Goal: Information Seeking & Learning: Learn about a topic

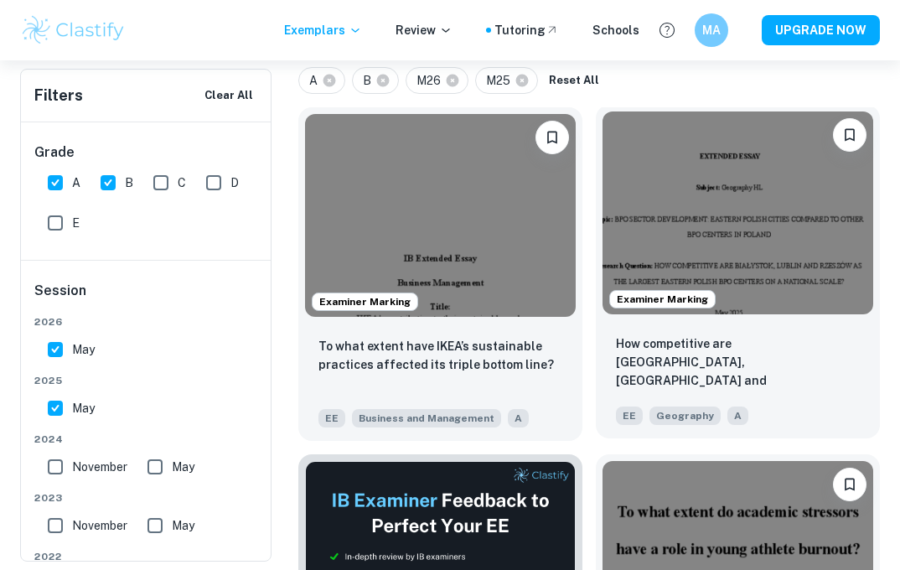
scroll to position [155, 0]
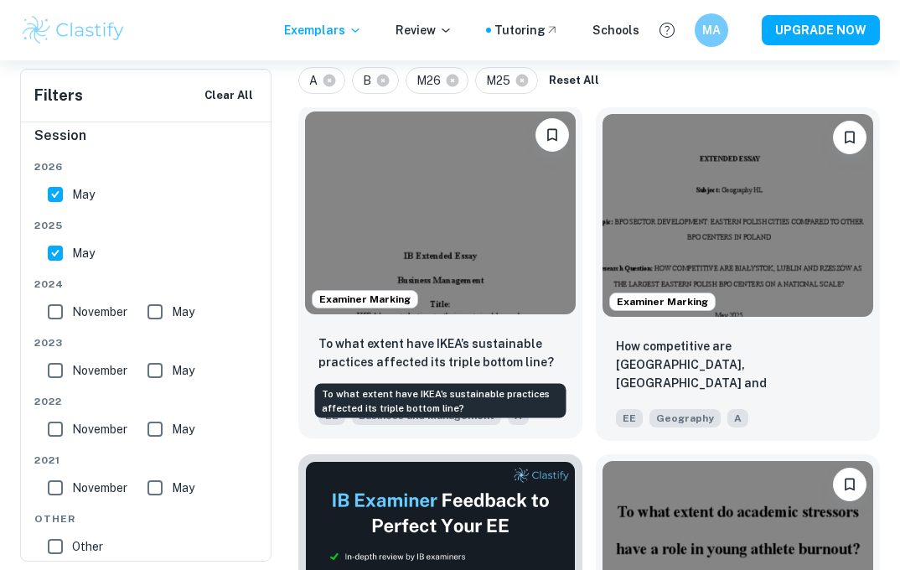
click at [433, 348] on p "To what extent have IKEA’s sustainable practices affected its triple bottom lin…" at bounding box center [440, 352] width 244 height 37
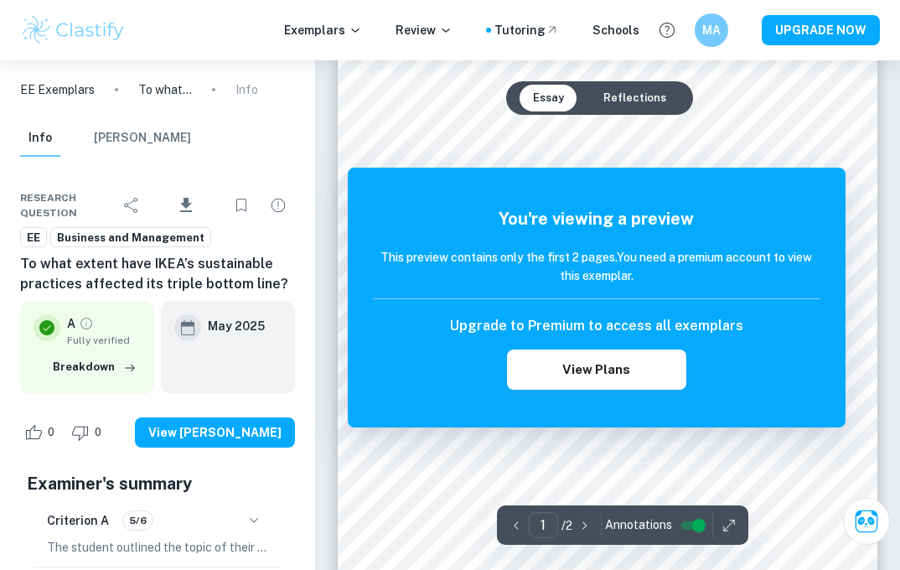
scroll to position [58, 0]
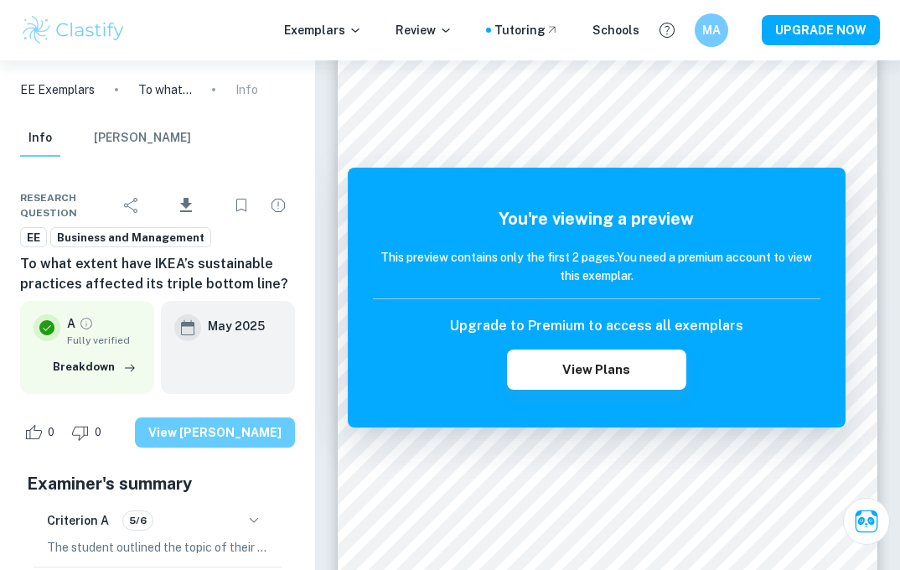
click at [246, 435] on button "View Mark Scheme" at bounding box center [215, 432] width 160 height 30
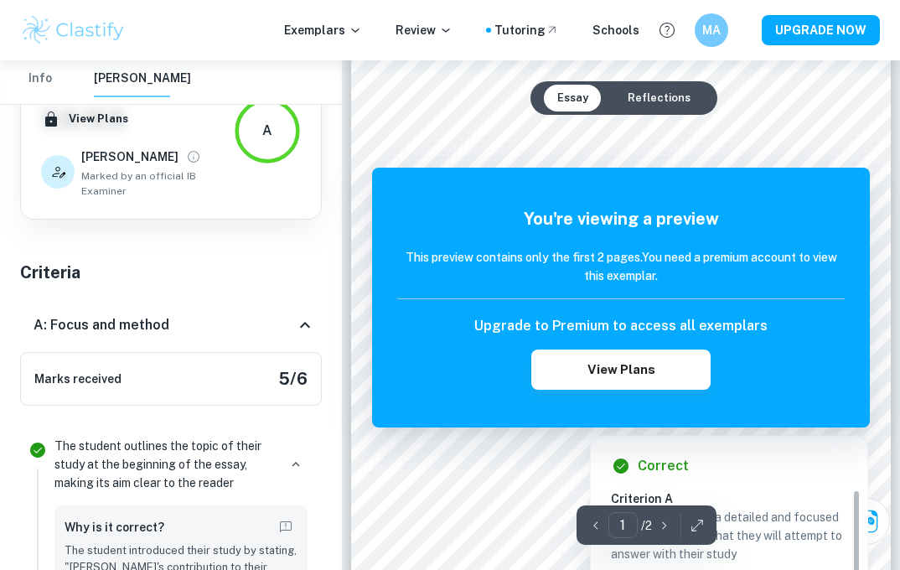
scroll to position [0, 0]
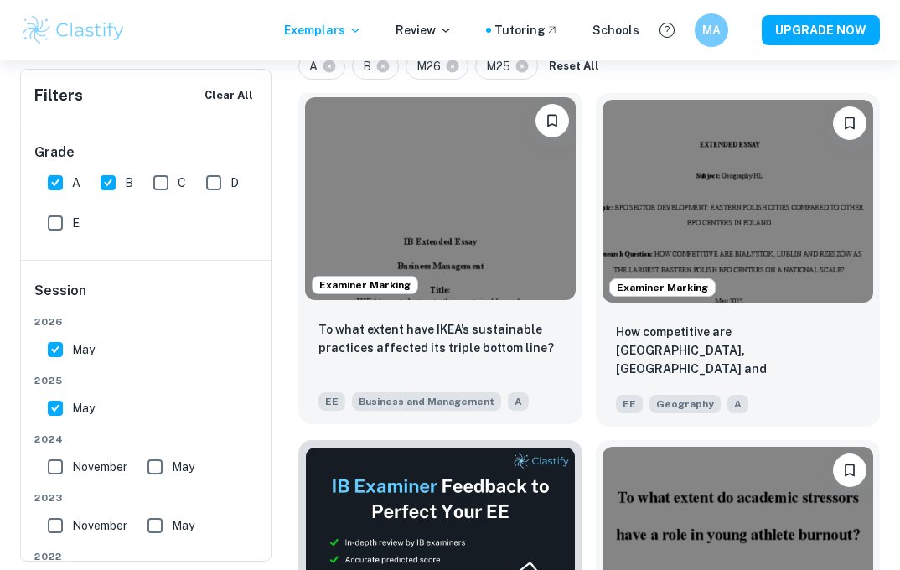
scroll to position [386, 0]
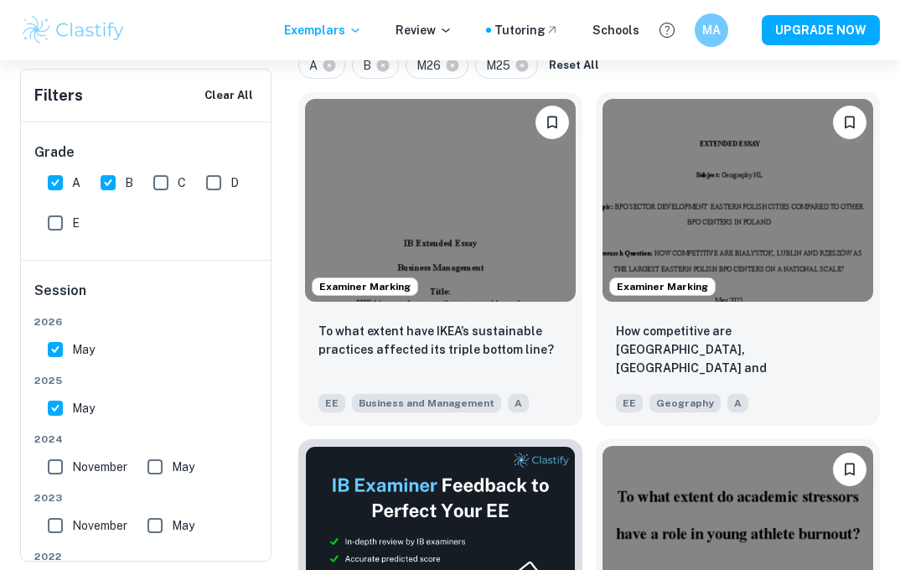
click at [52, 348] on input "May" at bounding box center [56, 350] width 34 height 34
checkbox input "false"
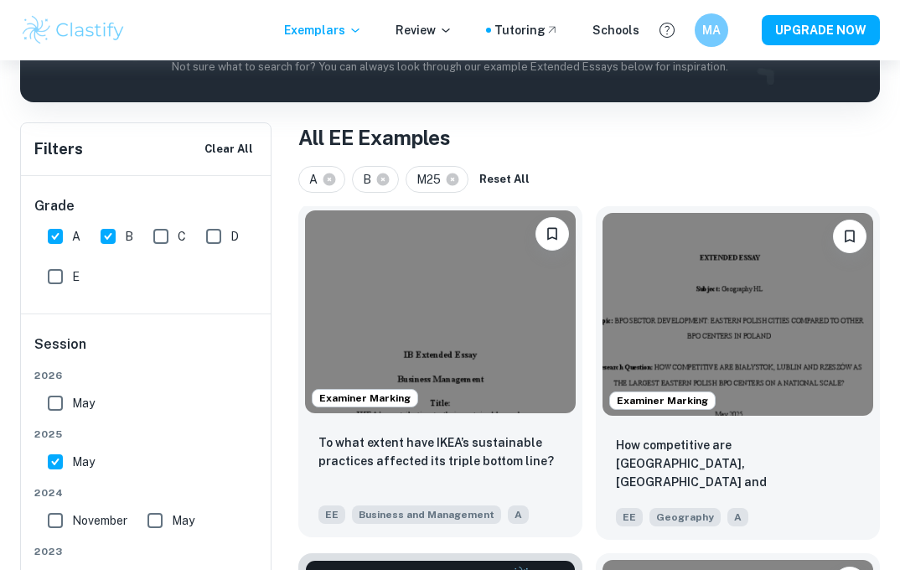
scroll to position [285, 0]
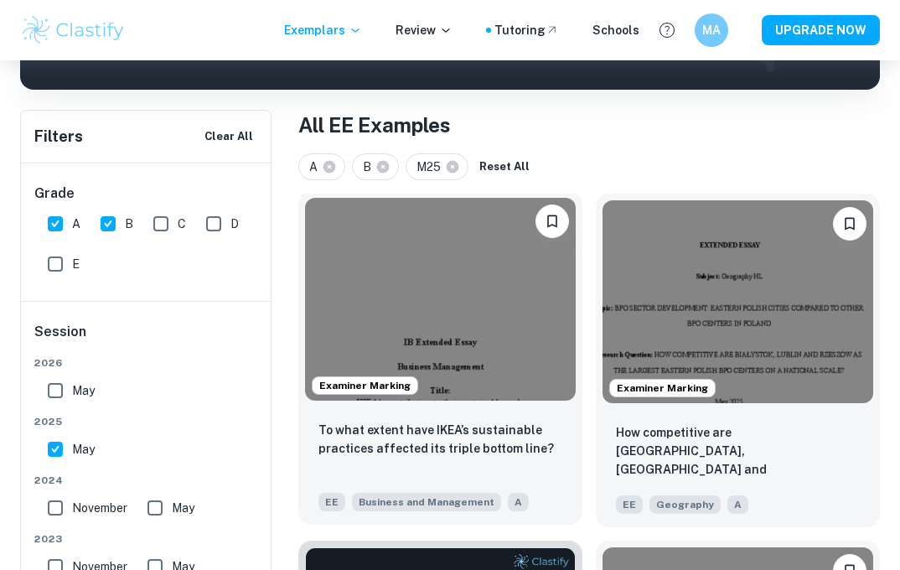
click at [453, 323] on img at bounding box center [440, 299] width 271 height 203
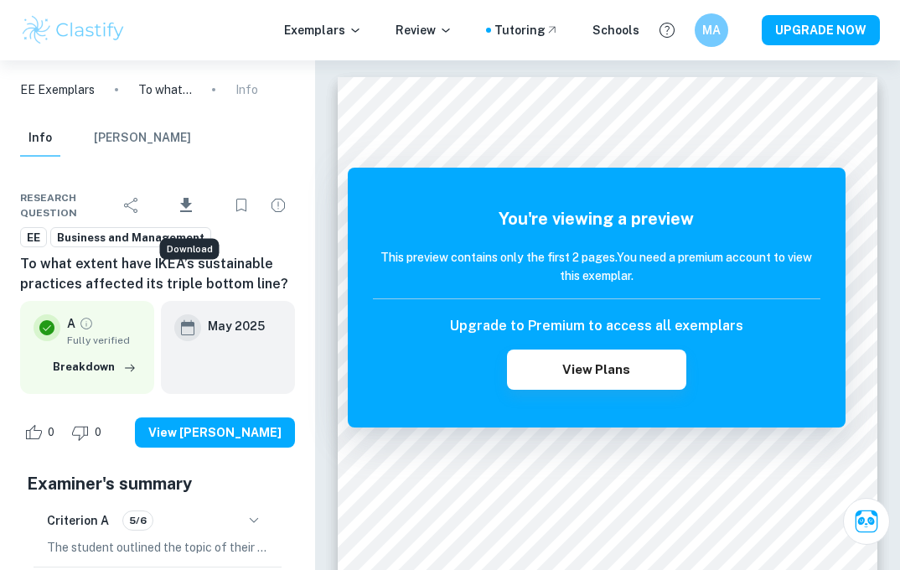
click at [184, 204] on icon "Download" at bounding box center [186, 205] width 12 height 14
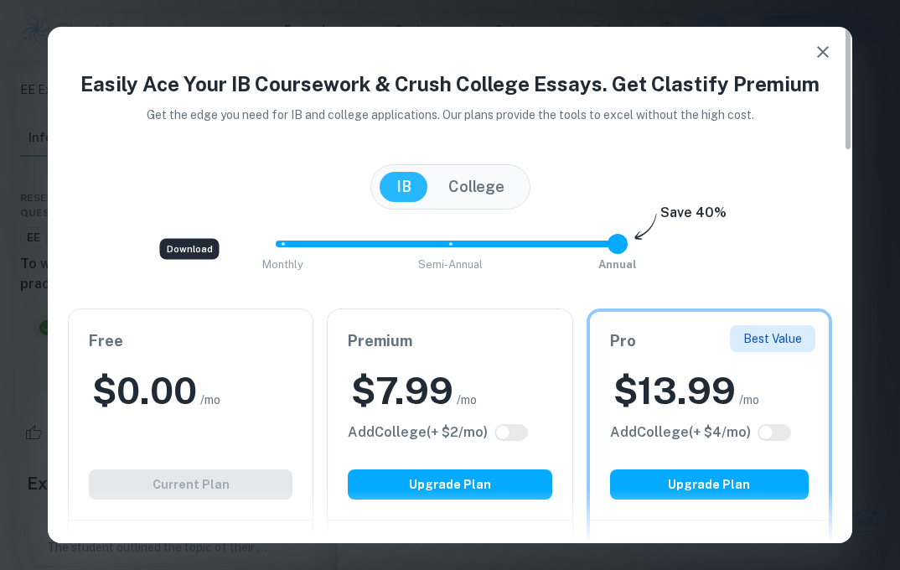
click at [194, 253] on div "Download" at bounding box center [189, 249] width 59 height 21
click at [184, 251] on div "Download" at bounding box center [189, 249] width 59 height 21
click at [190, 251] on div "Download" at bounding box center [189, 249] width 59 height 21
click at [204, 248] on div "Download" at bounding box center [189, 249] width 59 height 21
click at [819, 50] on icon "button" at bounding box center [823, 52] width 20 height 20
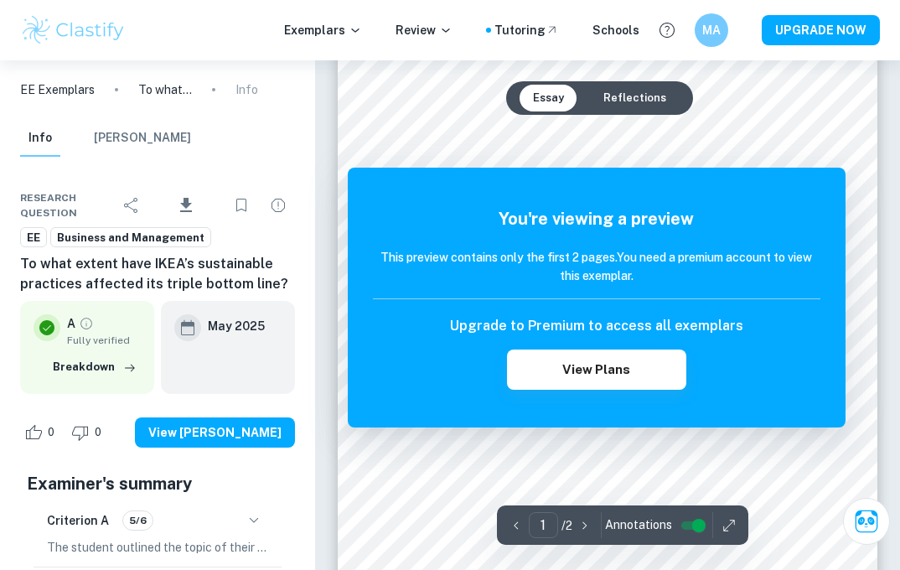
scroll to position [207, 0]
click at [729, 525] on icon "button" at bounding box center [729, 525] width 17 height 17
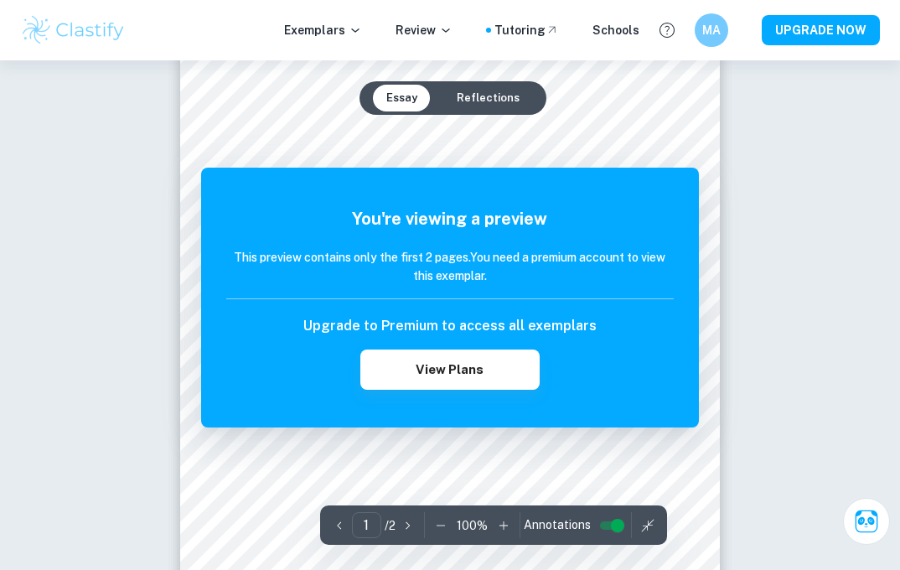
click at [395, 97] on button "Essay" at bounding box center [402, 98] width 58 height 27
click at [644, 521] on icon "button" at bounding box center [647, 525] width 17 height 17
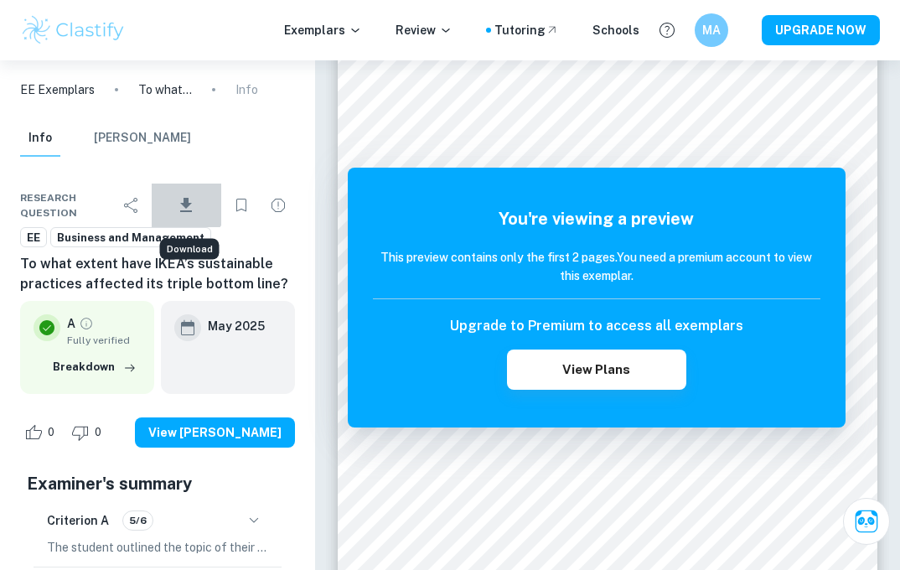
click at [187, 200] on icon "Download" at bounding box center [186, 205] width 12 height 14
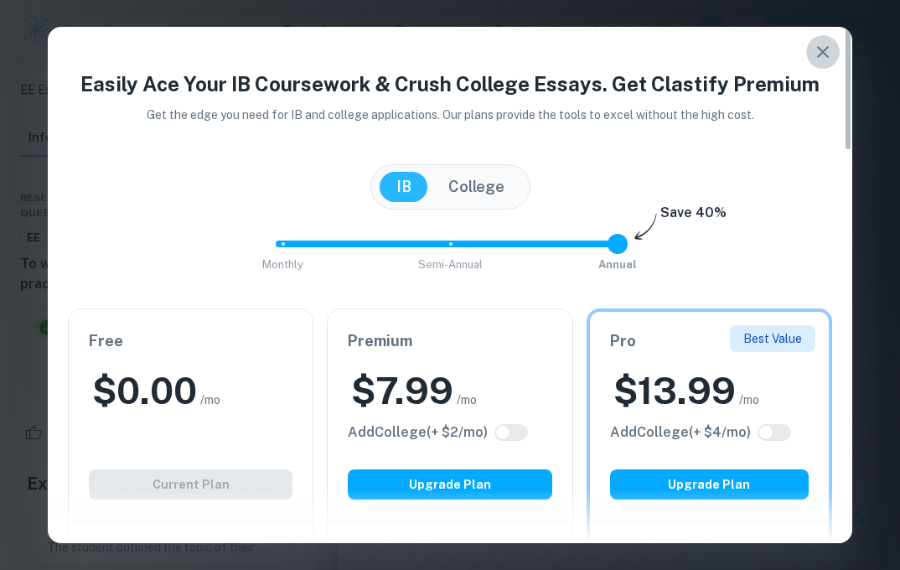
click at [829, 54] on icon "button" at bounding box center [823, 52] width 20 height 20
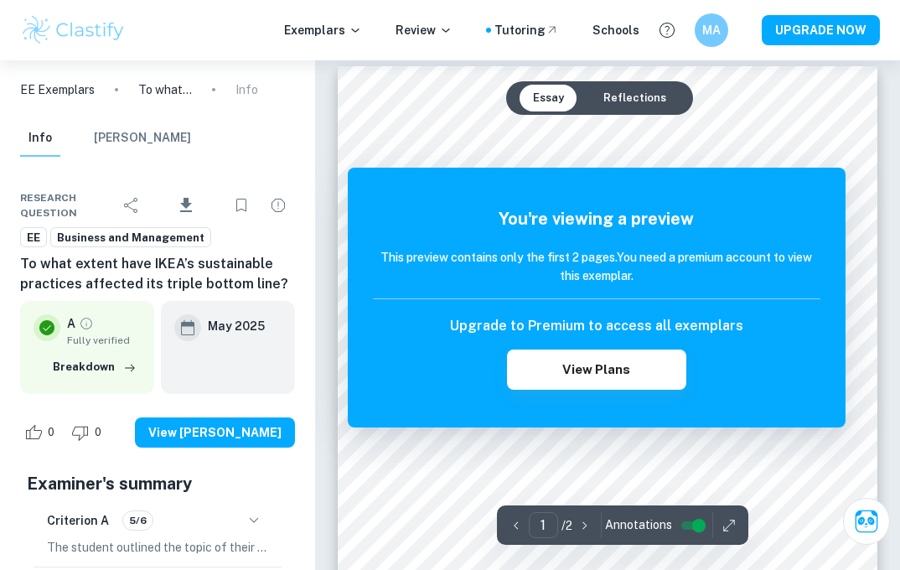
scroll to position [0, 0]
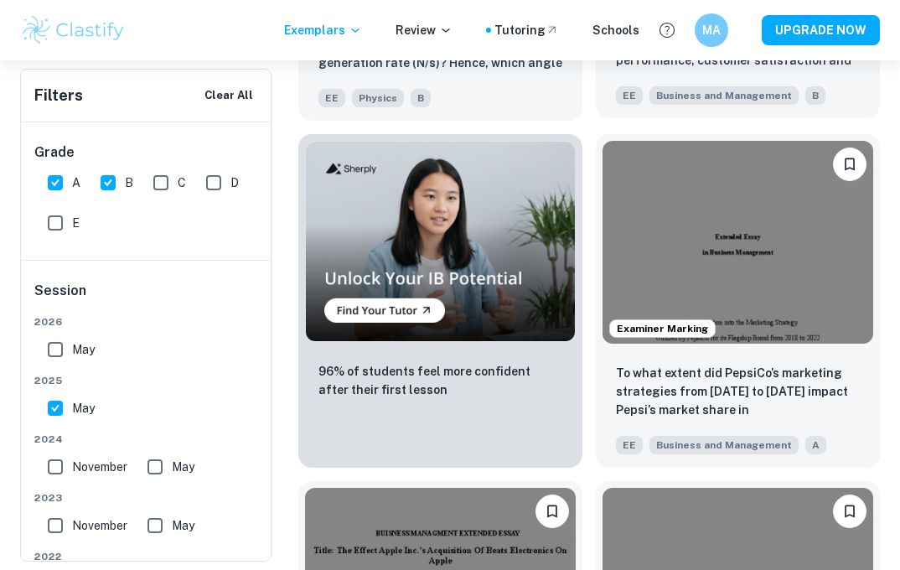
scroll to position [1419, 0]
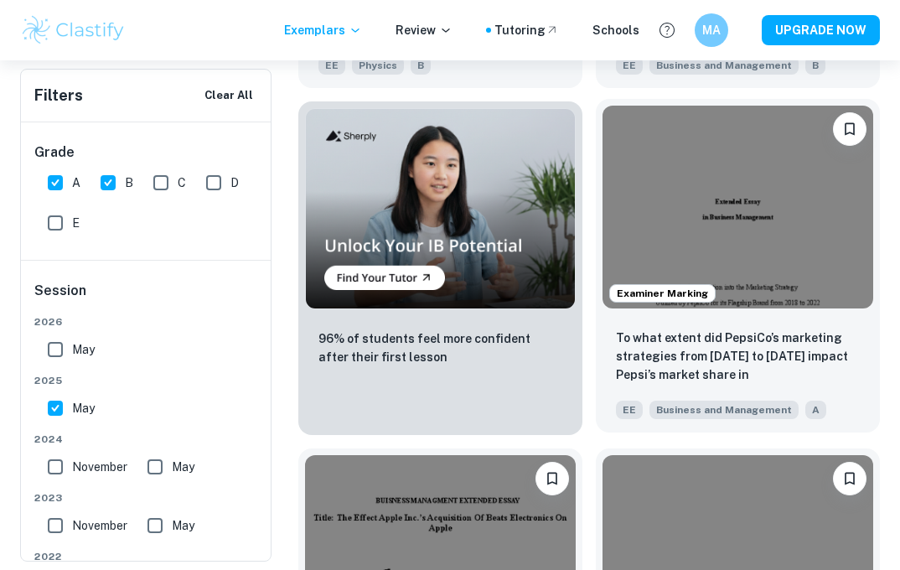
click at [732, 229] on img at bounding box center [737, 207] width 271 height 203
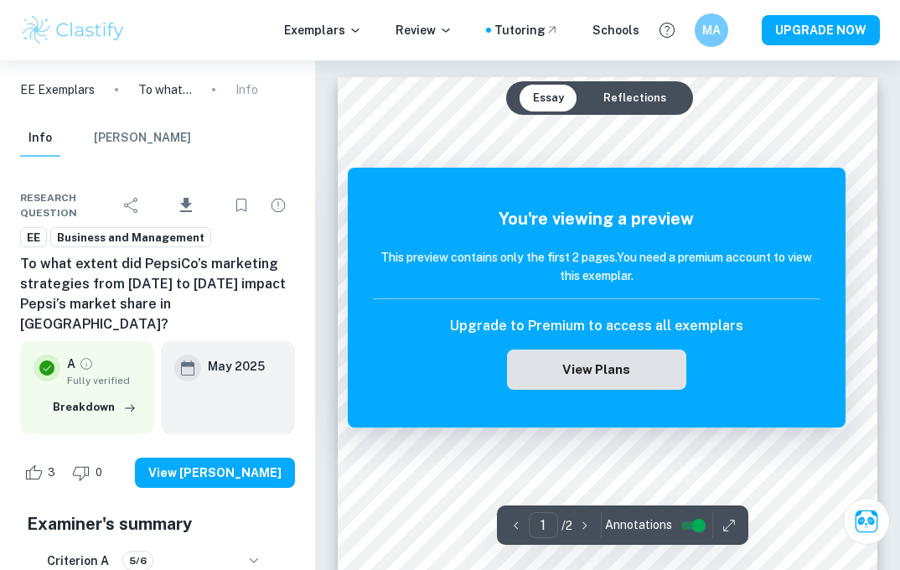
click at [613, 364] on button "View Plans" at bounding box center [596, 369] width 179 height 40
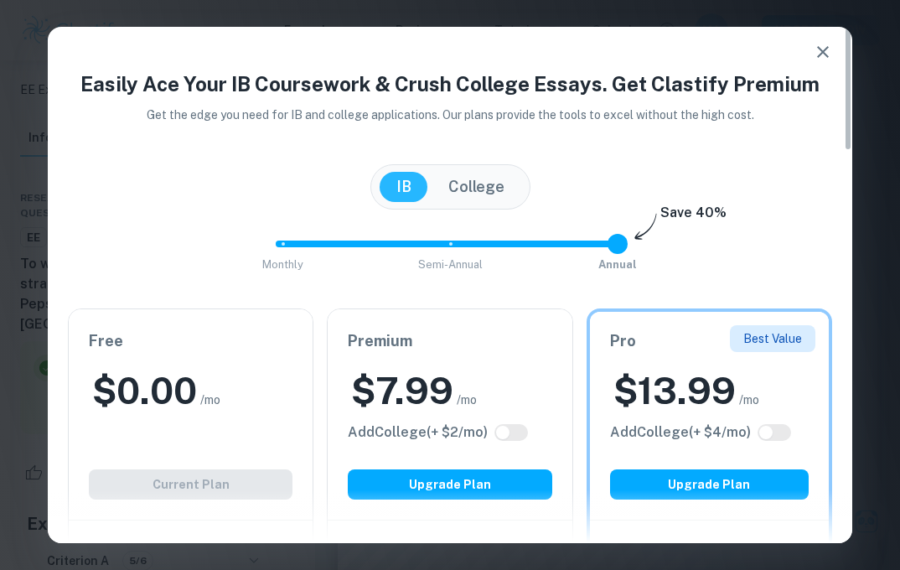
click at [204, 483] on div "Free $ 0.00 /mo Add College (+ $ 2 /mo) Current Plan" at bounding box center [191, 414] width 244 height 210
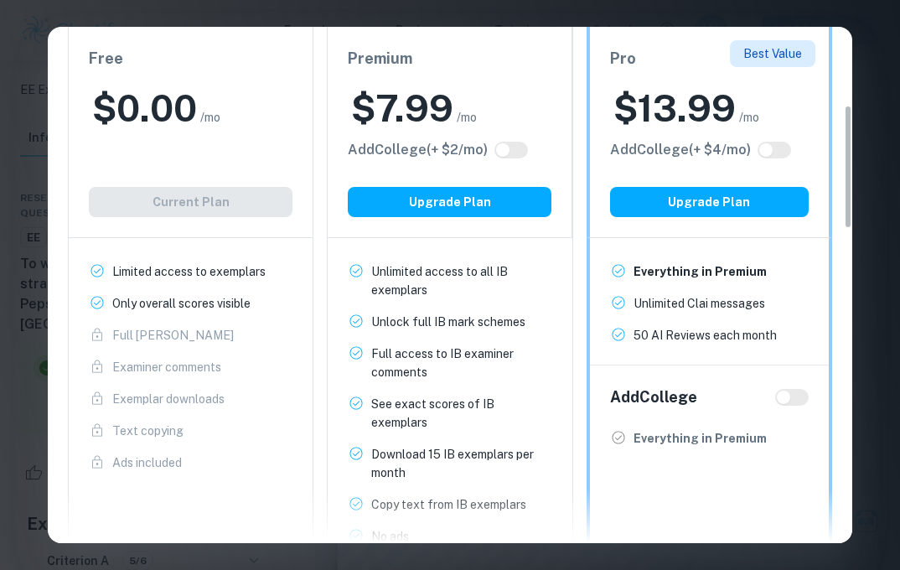
scroll to position [327, 0]
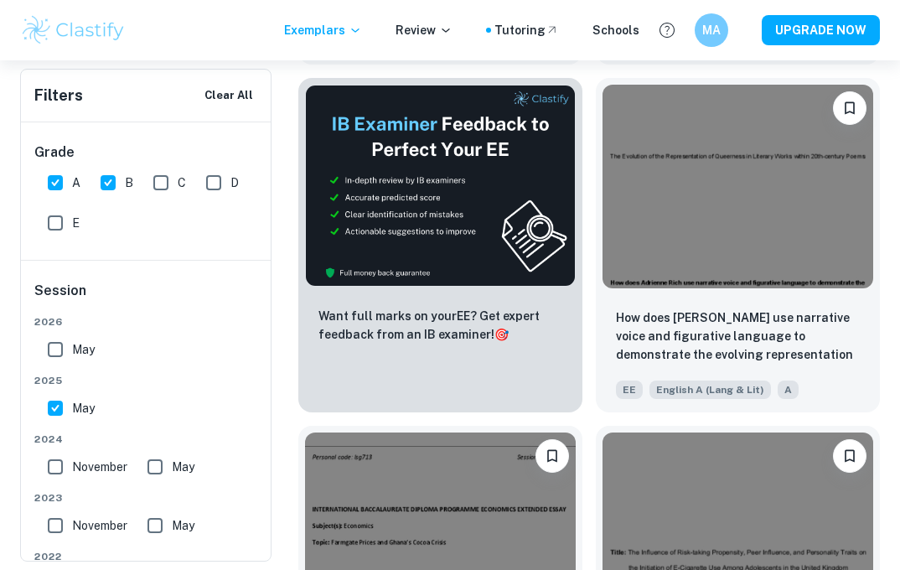
scroll to position [6304, 0]
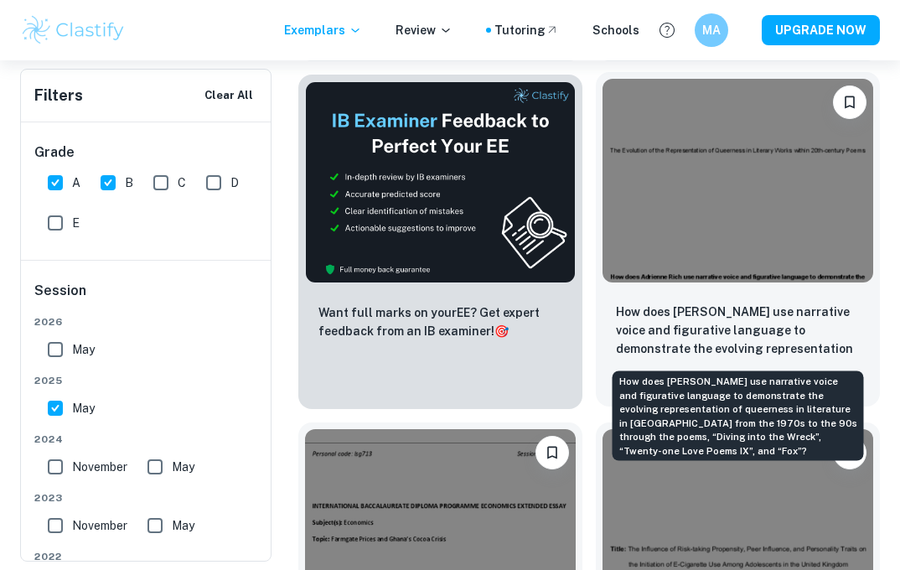
click at [685, 324] on p "How does [PERSON_NAME] use narrative voice and figurative language to demonstra…" at bounding box center [738, 330] width 244 height 57
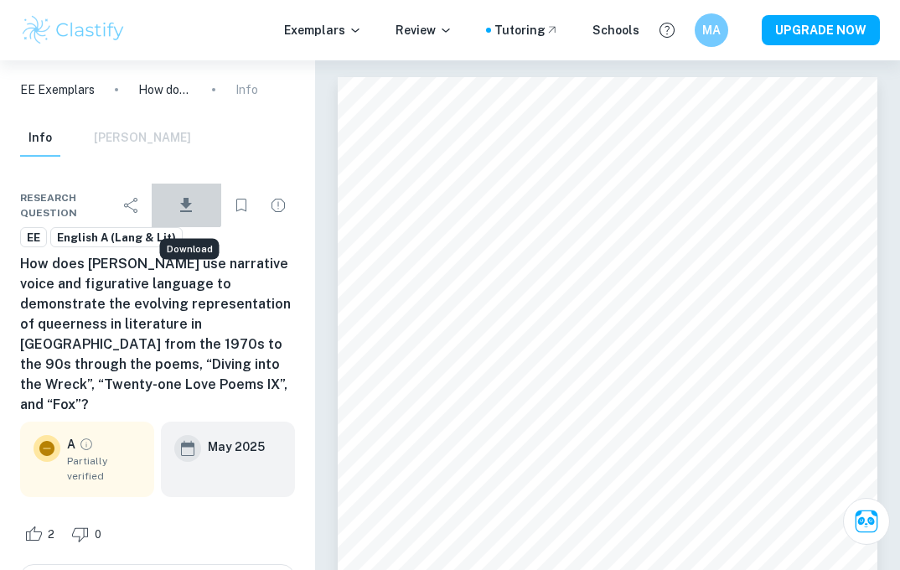
click at [188, 199] on icon "Download" at bounding box center [186, 205] width 12 height 14
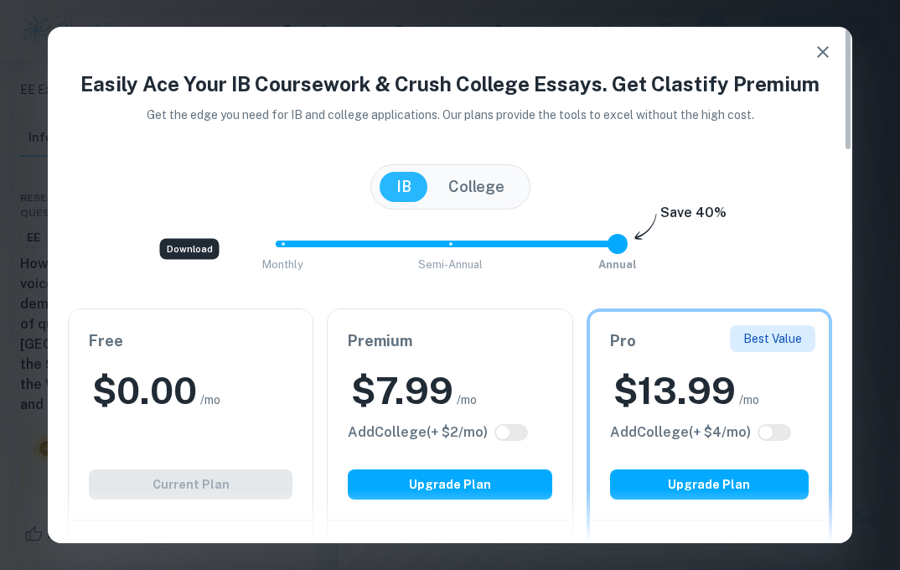
click at [820, 56] on icon "button" at bounding box center [823, 52] width 20 height 20
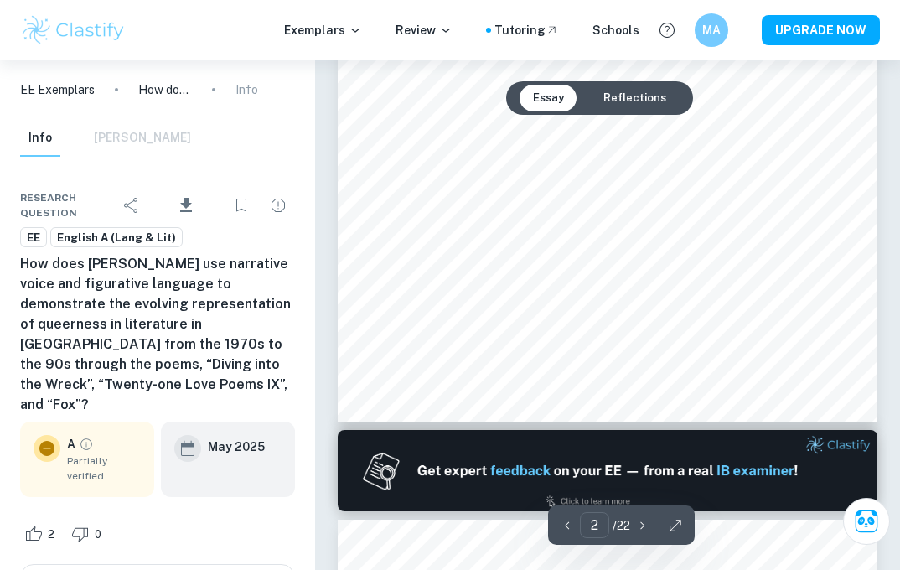
type input "1"
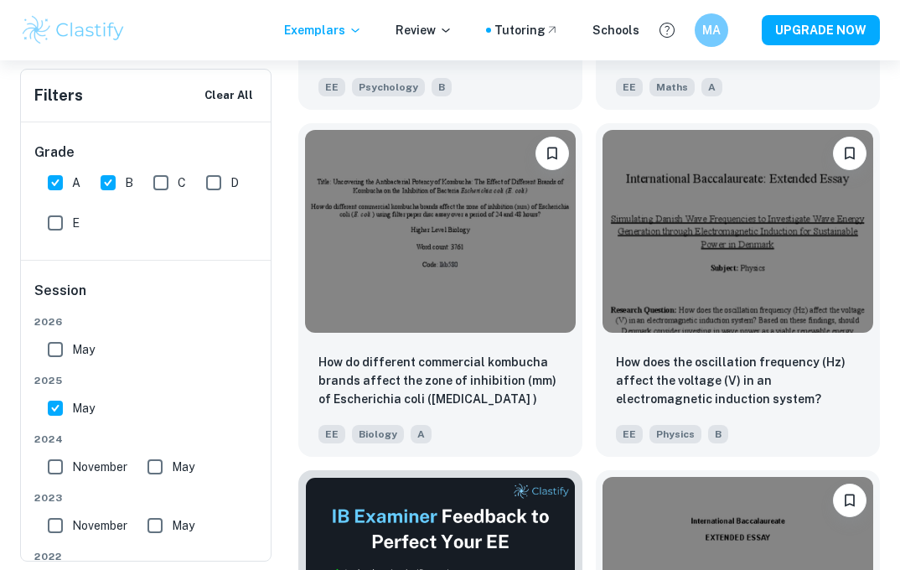
scroll to position [2577, 0]
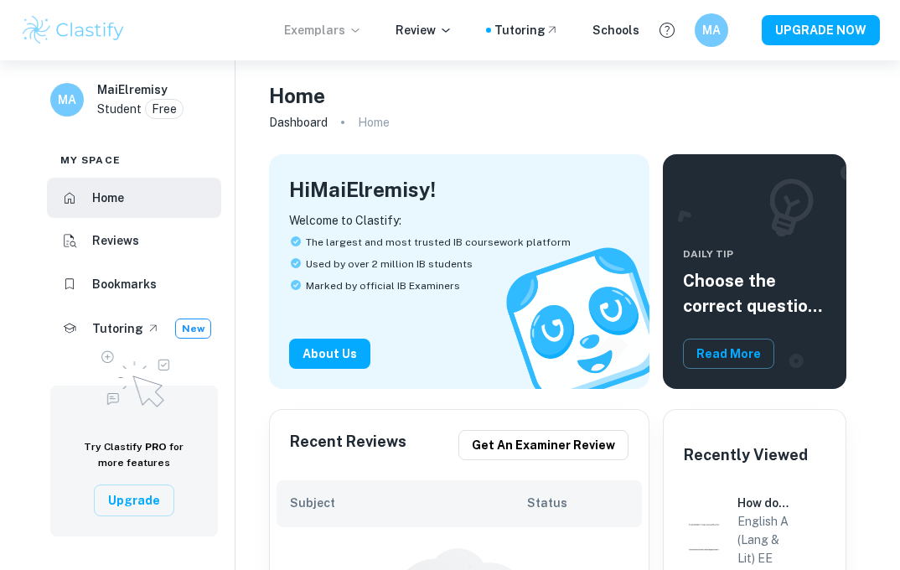
click at [362, 30] on icon at bounding box center [355, 29] width 13 height 13
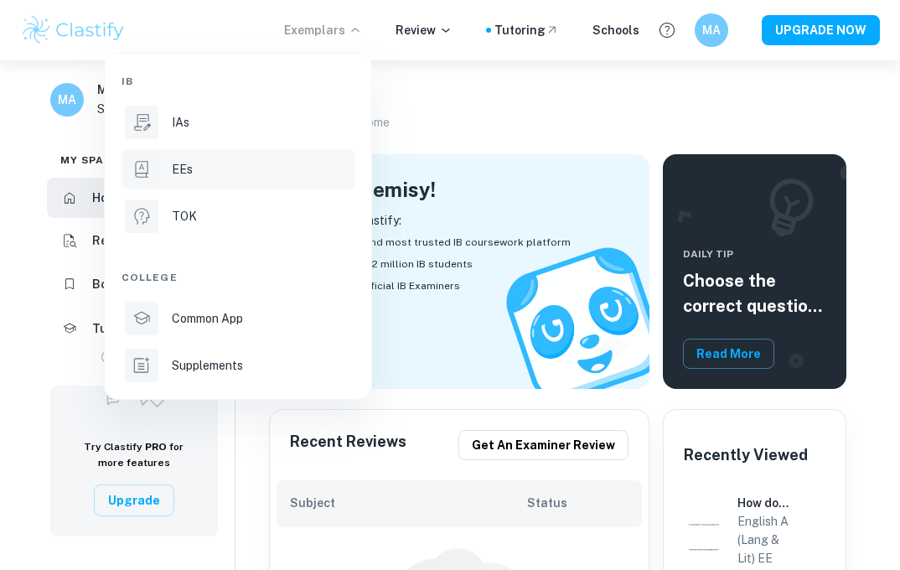
click at [189, 176] on p "EEs" at bounding box center [182, 169] width 21 height 18
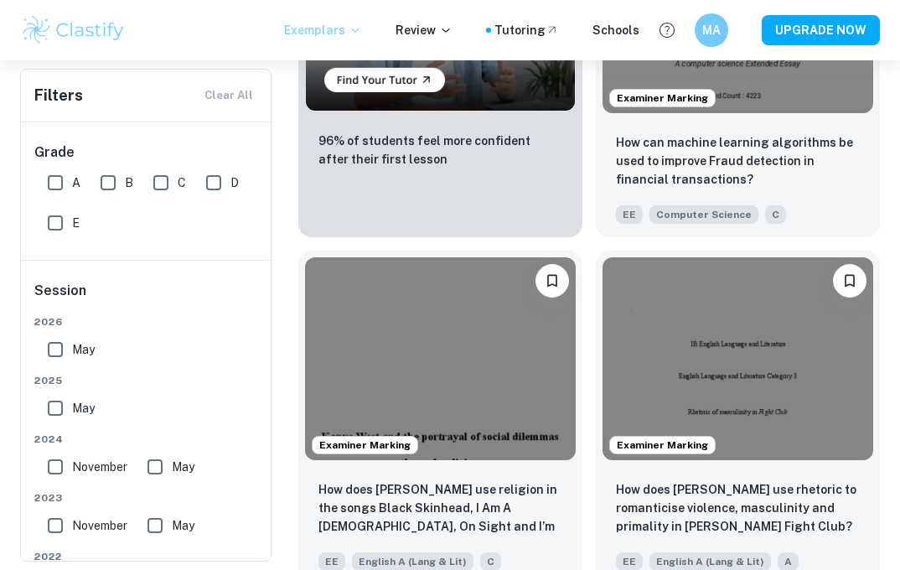
scroll to position [4183, 0]
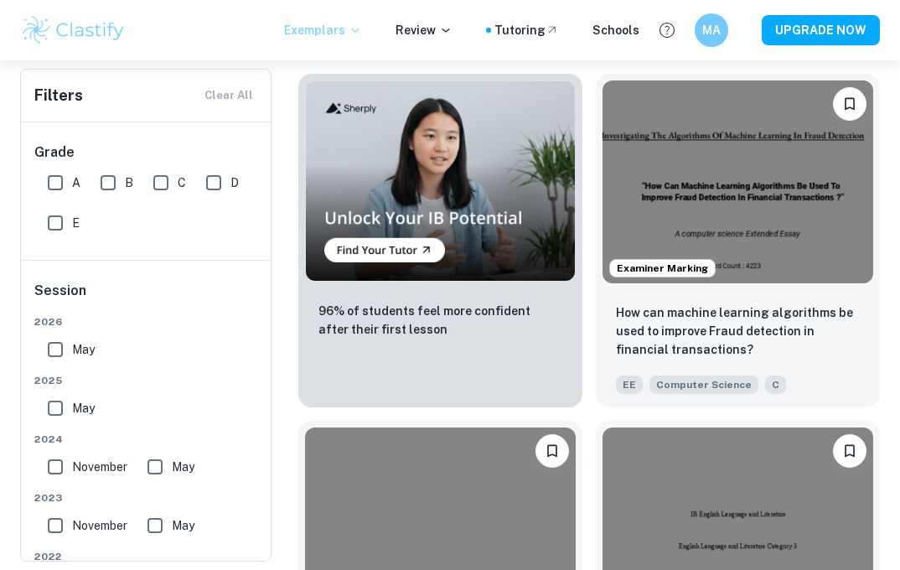
click at [61, 181] on input "A" at bounding box center [56, 183] width 34 height 34
checkbox input "true"
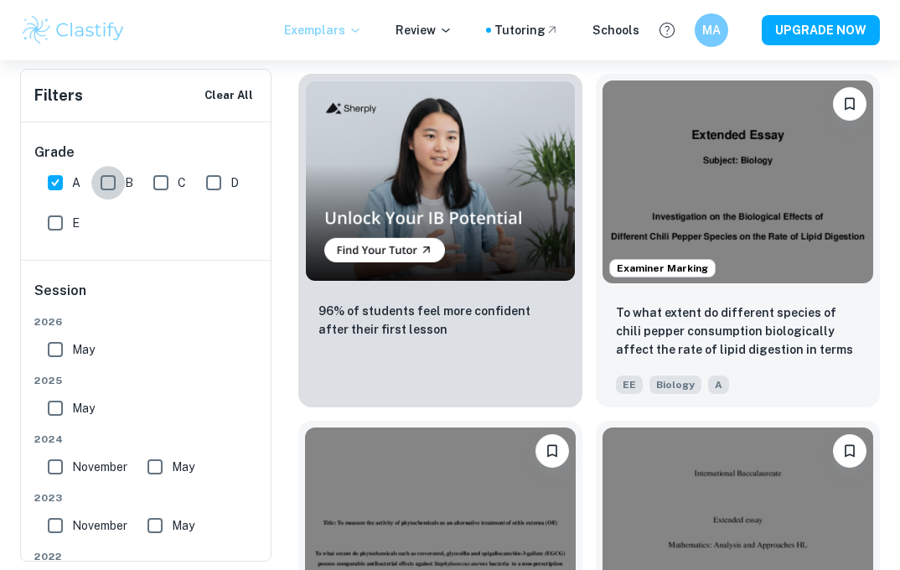
click at [116, 185] on input "B" at bounding box center [108, 183] width 34 height 34
checkbox input "true"
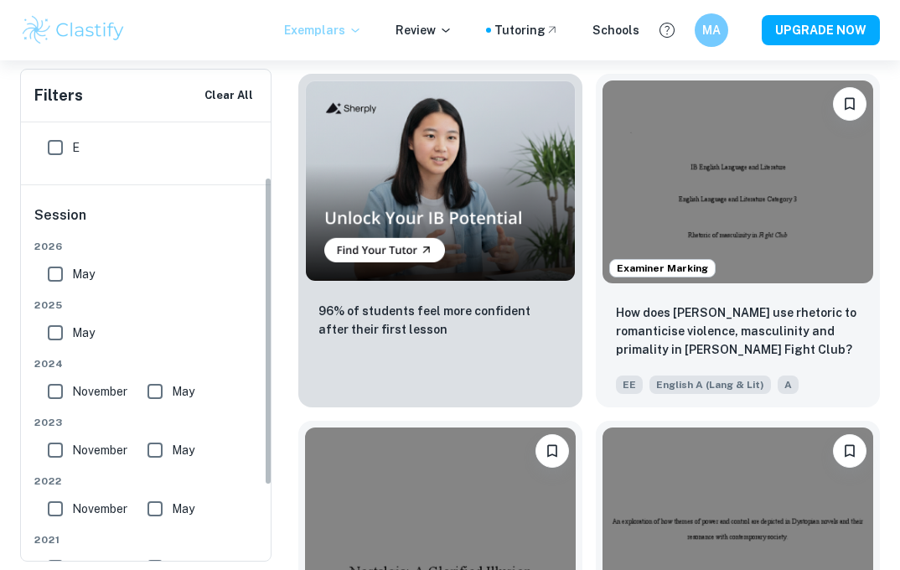
scroll to position [96, 0]
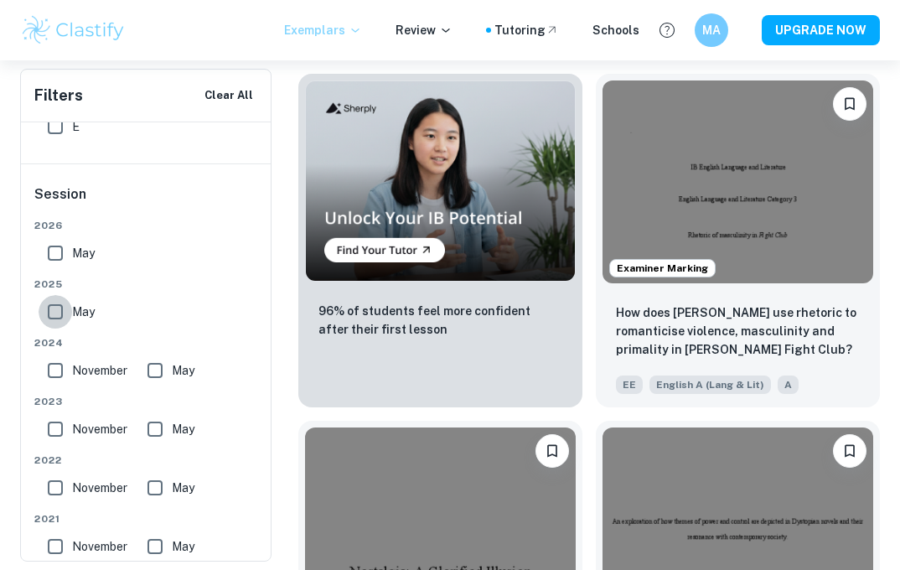
click at [59, 318] on input "May" at bounding box center [56, 312] width 34 height 34
checkbox input "true"
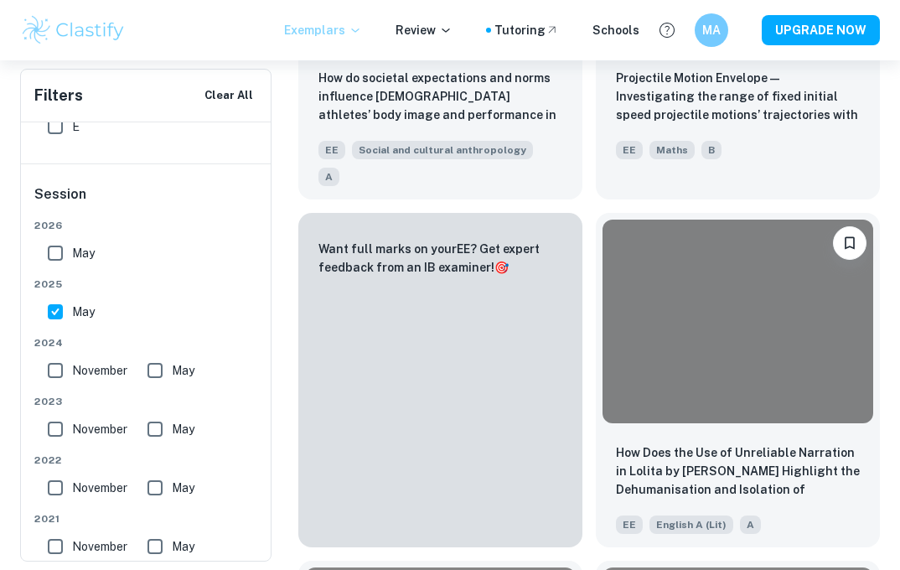
scroll to position [4223, 0]
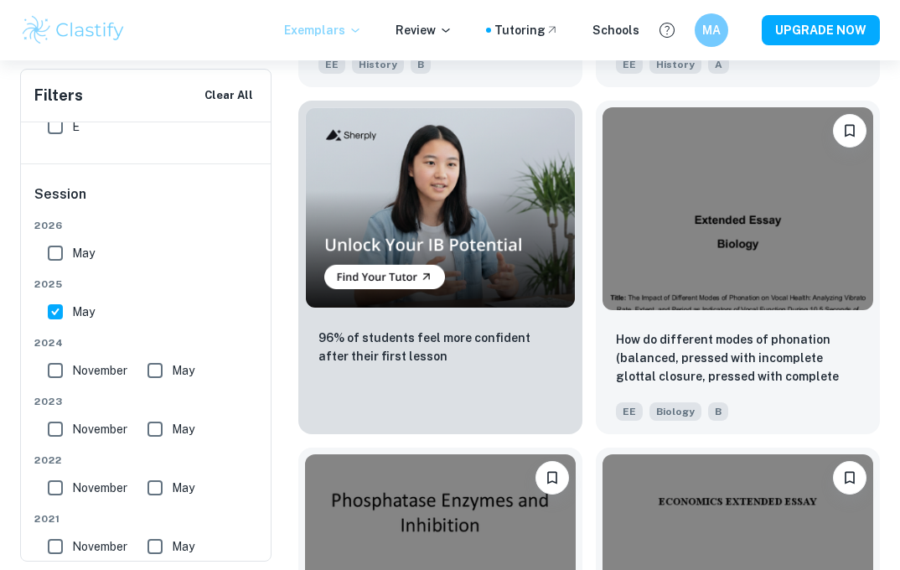
click at [157, 374] on input "May" at bounding box center [155, 371] width 34 height 34
checkbox input "true"
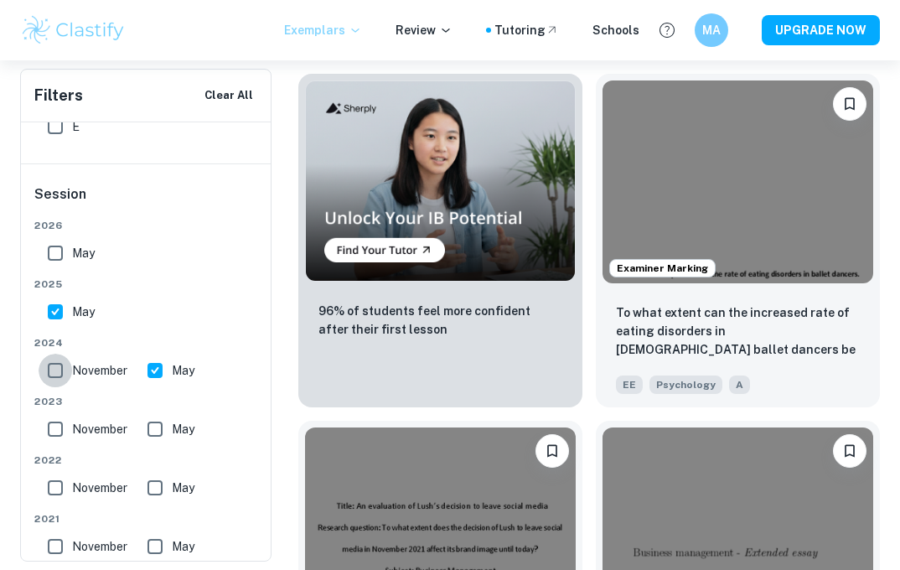
click at [54, 371] on input "November" at bounding box center [56, 371] width 34 height 34
checkbox input "true"
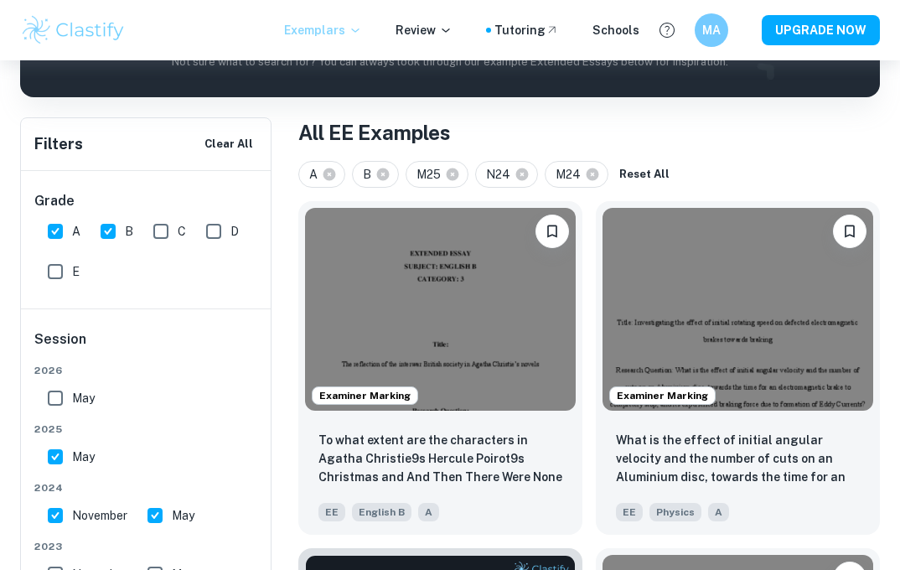
scroll to position [0, 0]
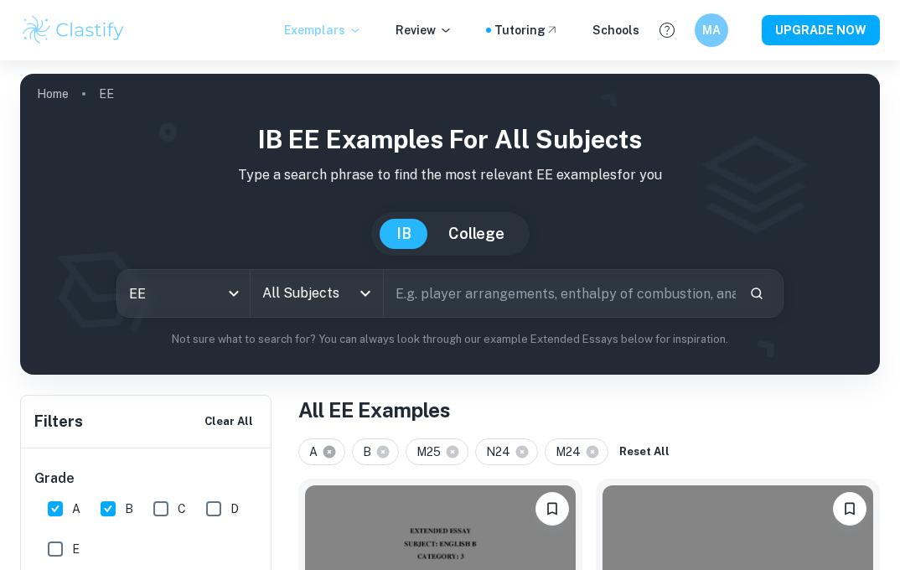
click at [330, 450] on icon at bounding box center [329, 451] width 15 height 15
checkbox input "false"
click at [596, 451] on button "Reset All" at bounding box center [590, 451] width 59 height 25
checkbox input "false"
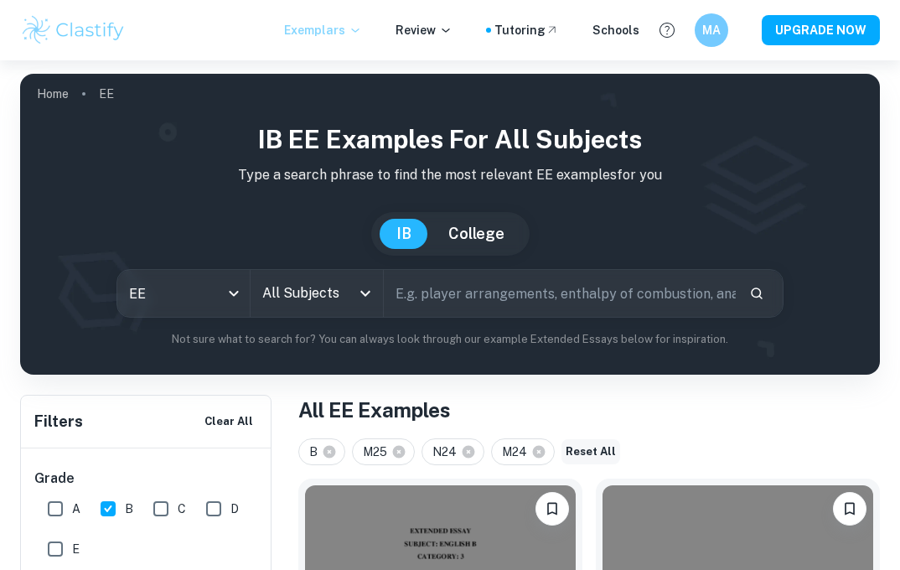
checkbox input "false"
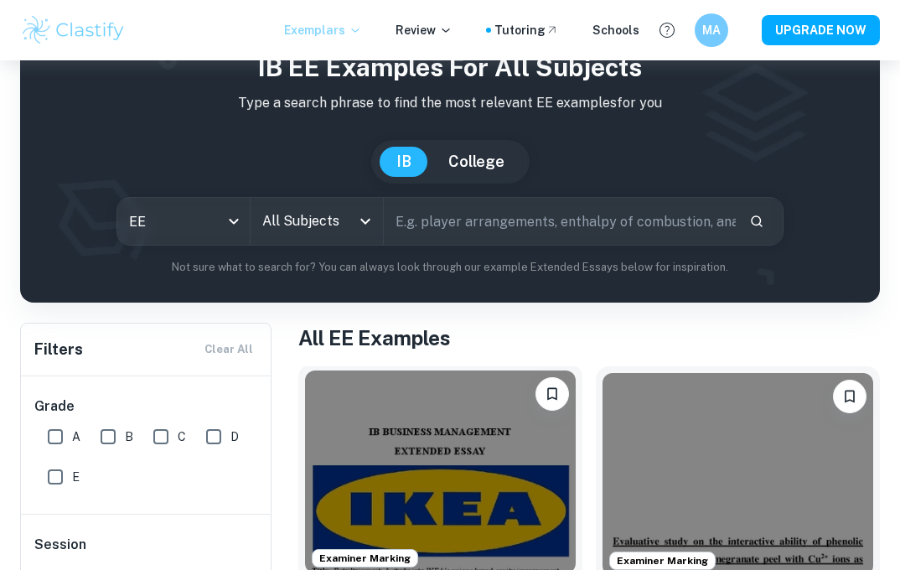
scroll to position [65, 0]
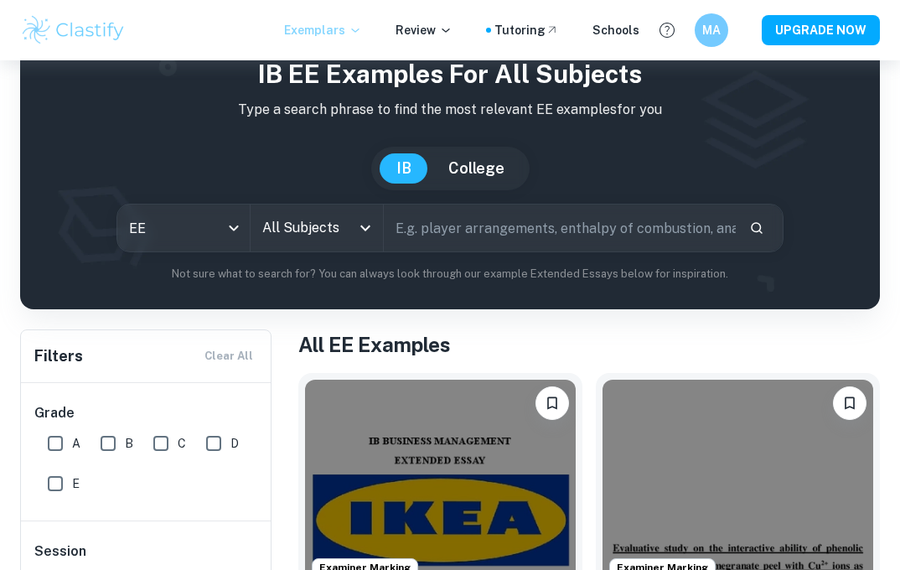
click at [56, 440] on input "A" at bounding box center [56, 443] width 34 height 34
checkbox input "true"
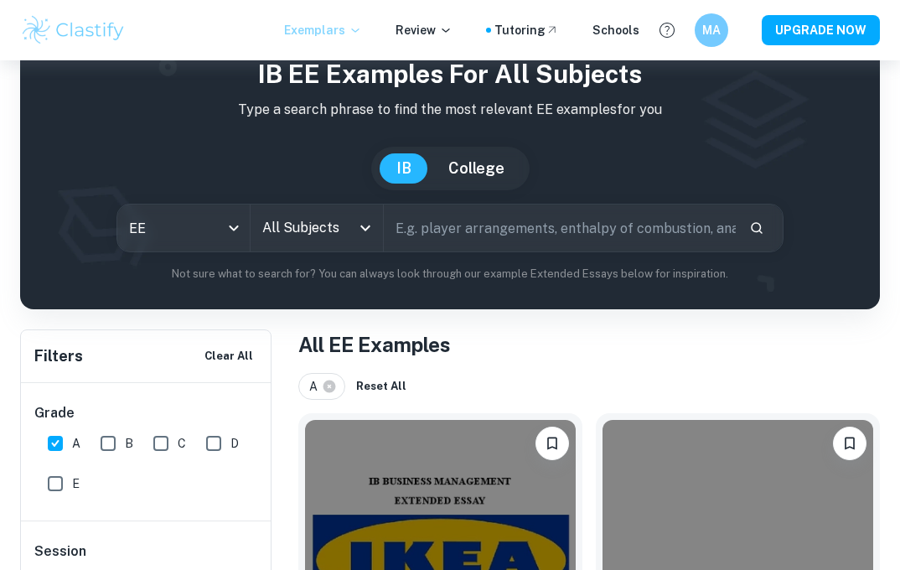
click at [112, 447] on input "B" at bounding box center [108, 443] width 34 height 34
checkbox input "true"
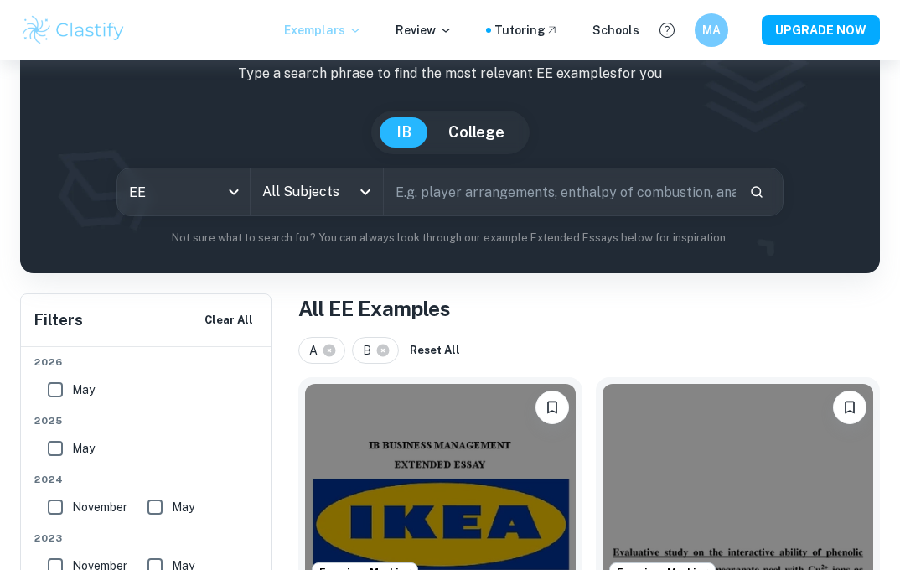
scroll to position [111, 0]
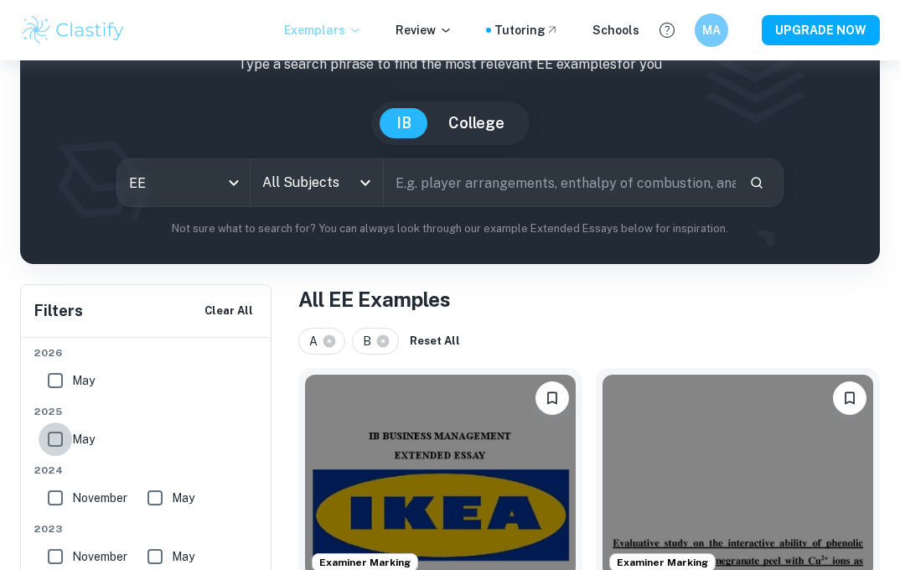
click at [54, 432] on input "May" at bounding box center [56, 439] width 34 height 34
checkbox input "true"
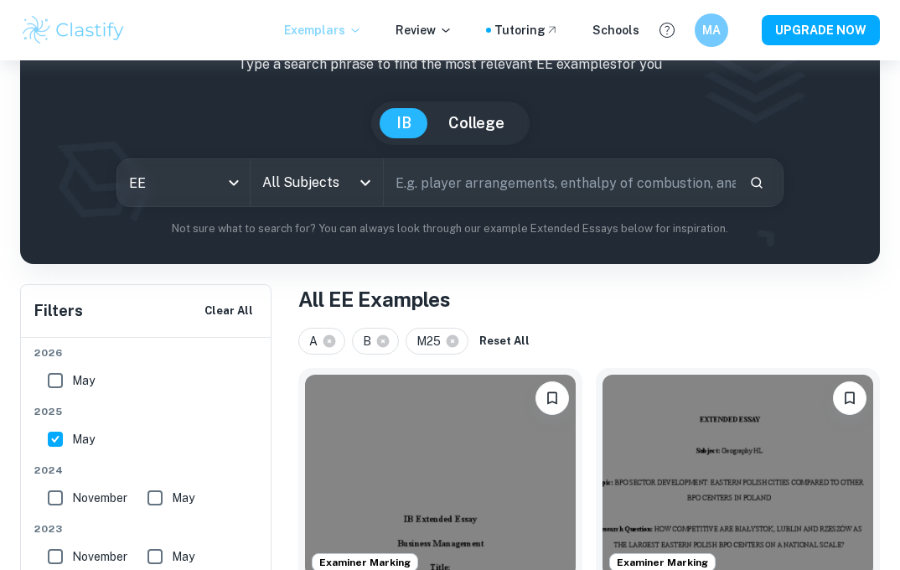
click at [56, 493] on input "November" at bounding box center [56, 498] width 34 height 34
checkbox input "true"
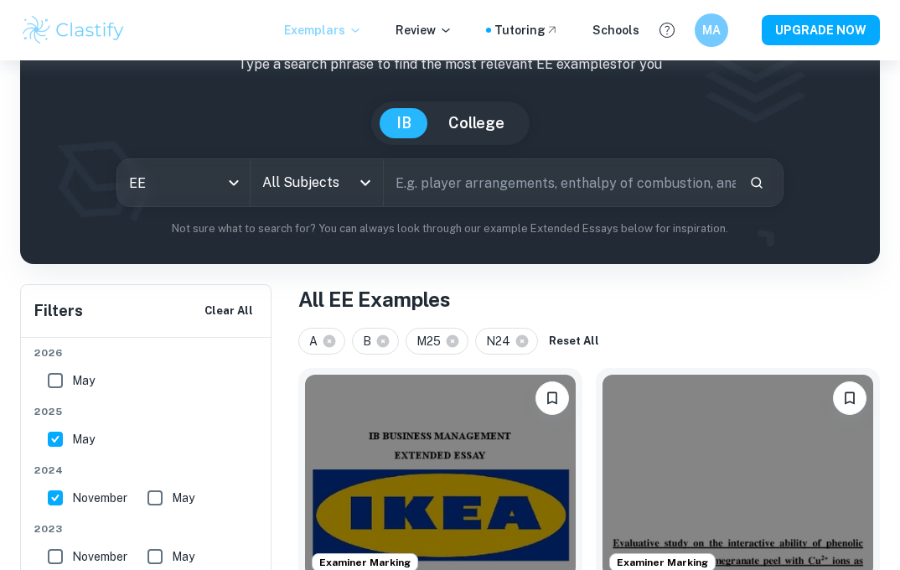
click at [160, 498] on input "May" at bounding box center [155, 498] width 34 height 34
checkbox input "true"
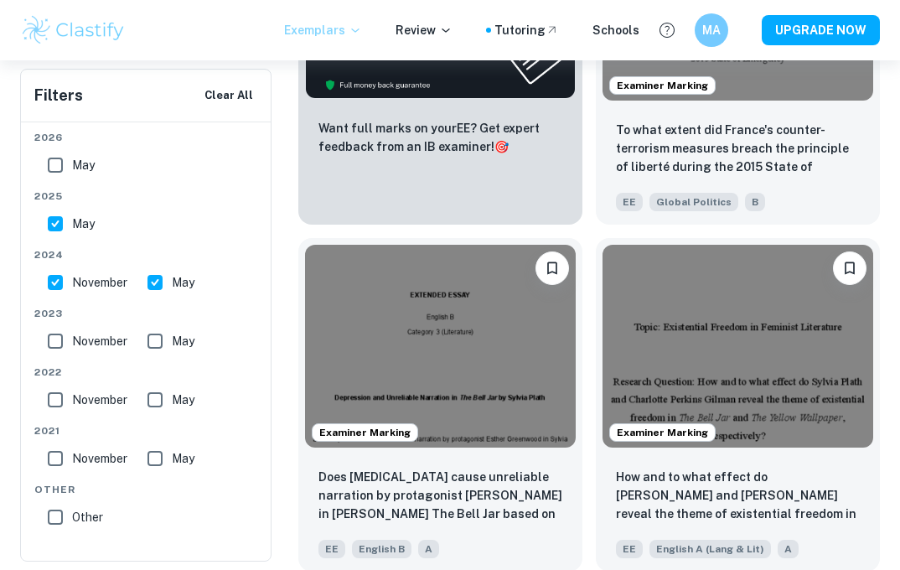
scroll to position [3711, 0]
click at [362, 27] on icon at bounding box center [355, 29] width 13 height 13
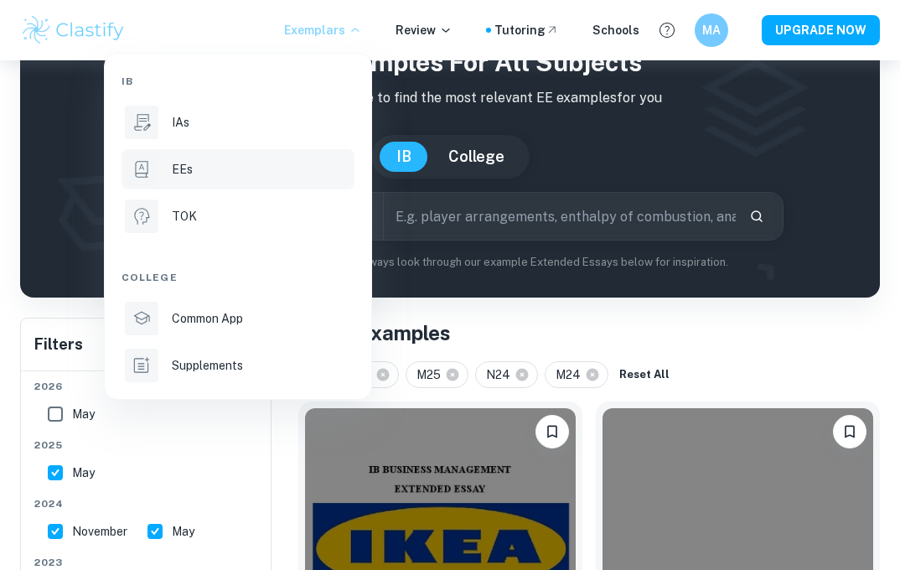
scroll to position [0, 0]
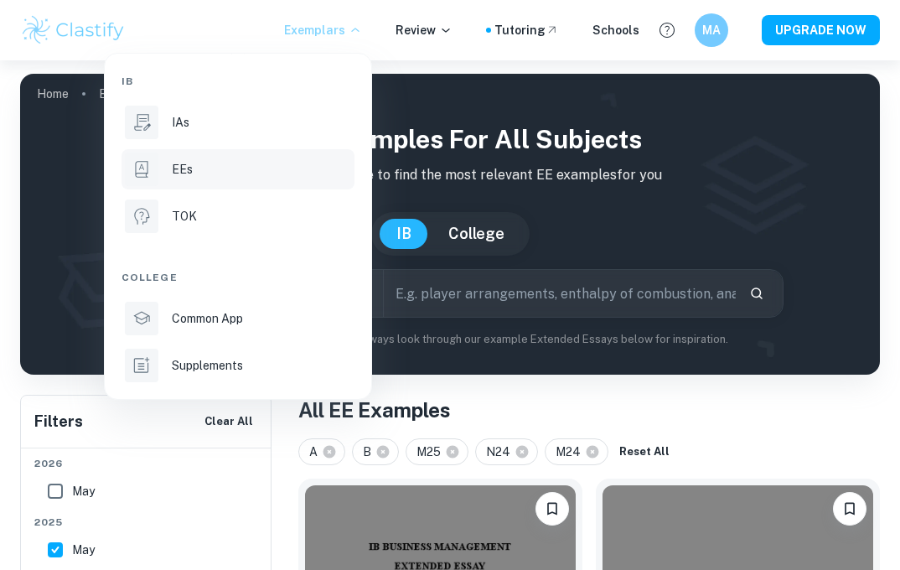
click at [430, 49] on div at bounding box center [450, 285] width 900 height 570
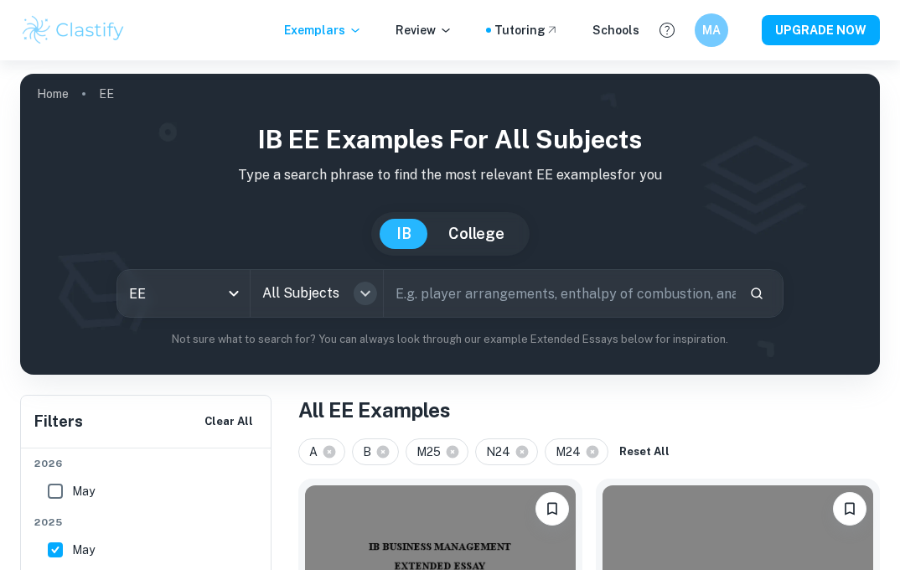
click at [364, 291] on icon "Open" at bounding box center [365, 293] width 20 height 20
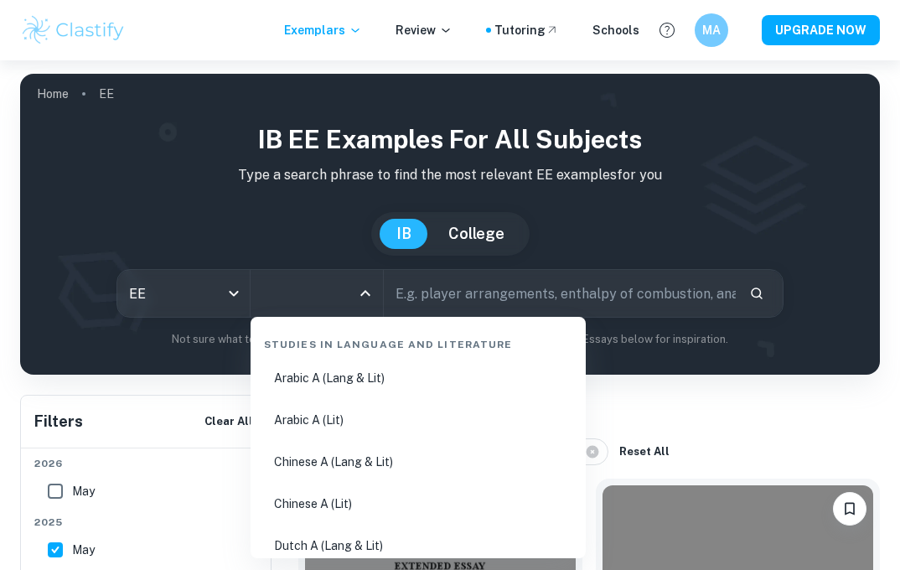
click at [356, 465] on li "Chinese A (Lang & Lit)" at bounding box center [418, 461] width 322 height 39
type input "Chinese A (Lang & Lit)"
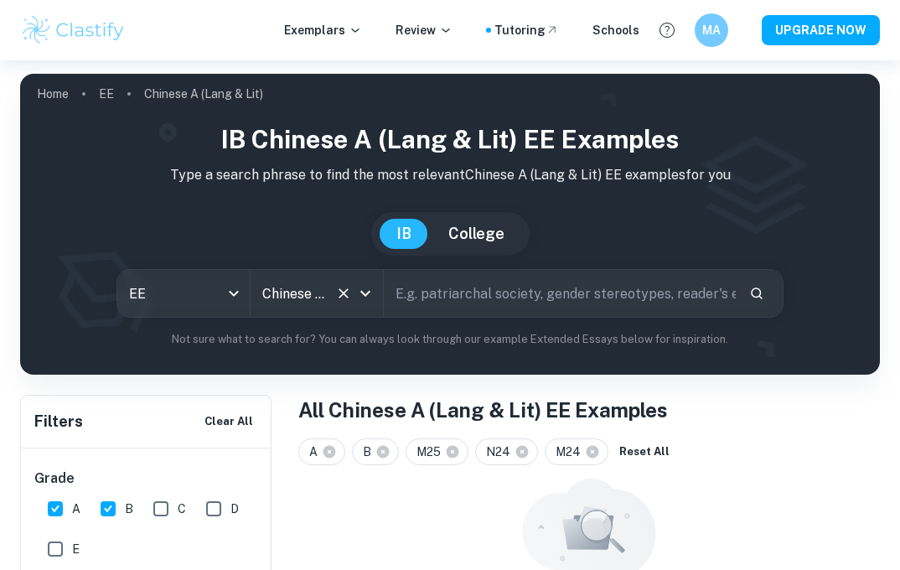
click at [366, 292] on icon "Open" at bounding box center [365, 293] width 20 height 20
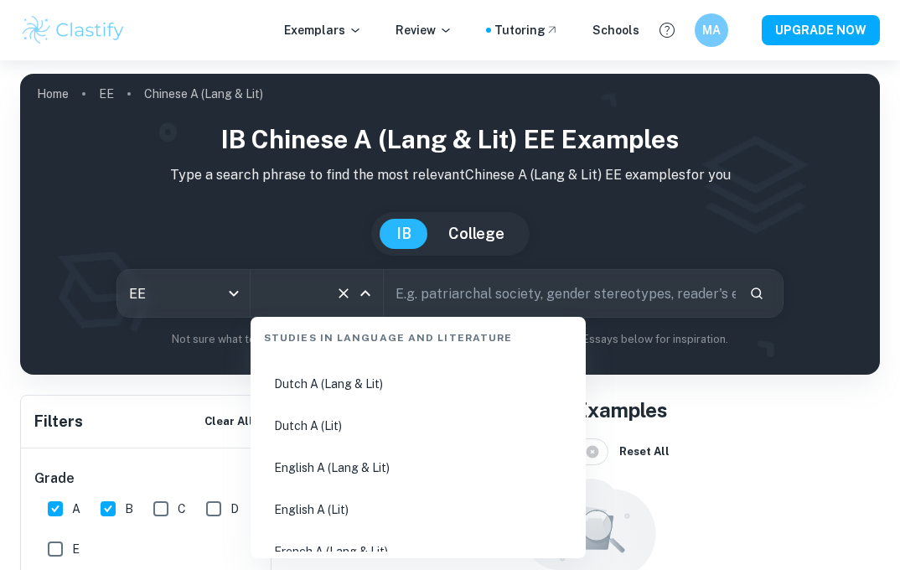
scroll to position [189, 0]
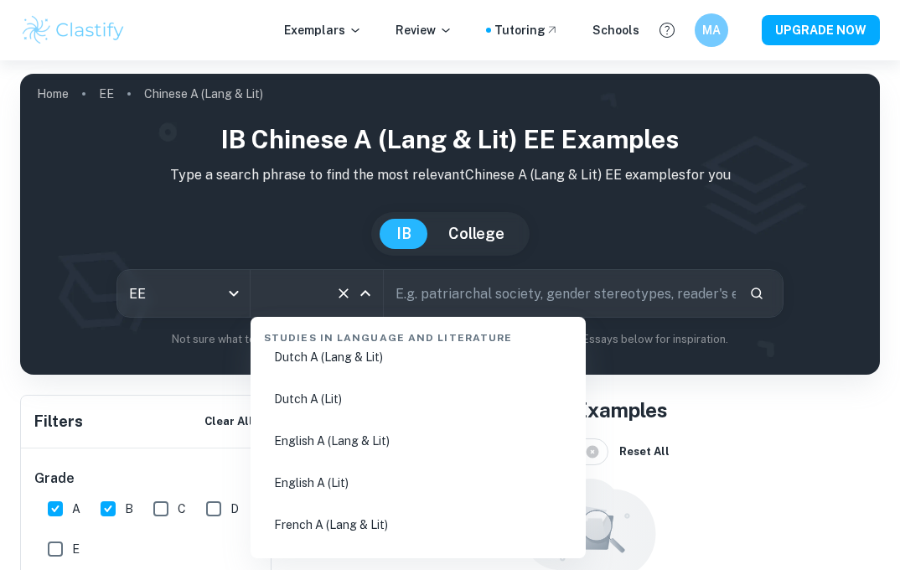
click at [351, 434] on li "English A (Lang & Lit)" at bounding box center [418, 440] width 322 height 39
type input "English A (Lang & Lit)"
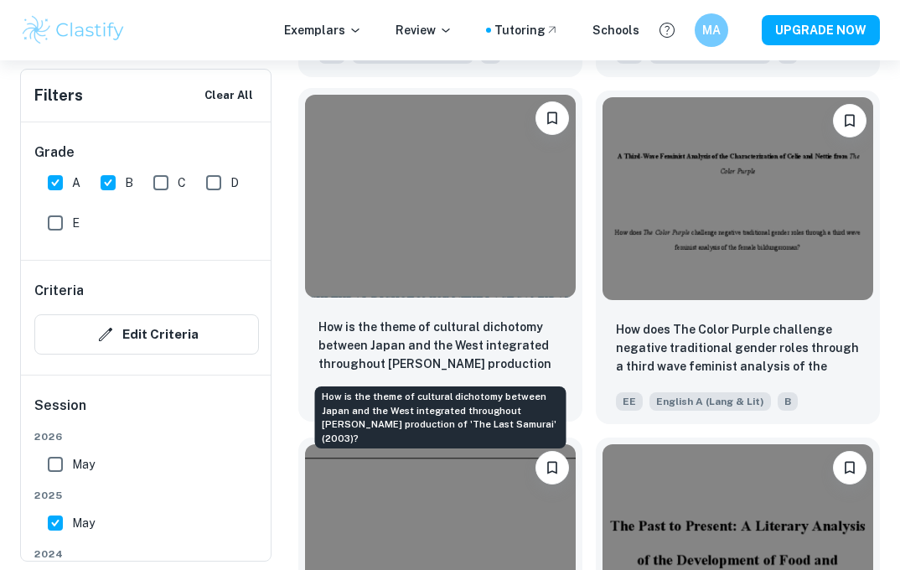
click at [456, 357] on p "How is the theme of cultural dichotomy between Japan and the West integrated th…" at bounding box center [440, 346] width 244 height 57
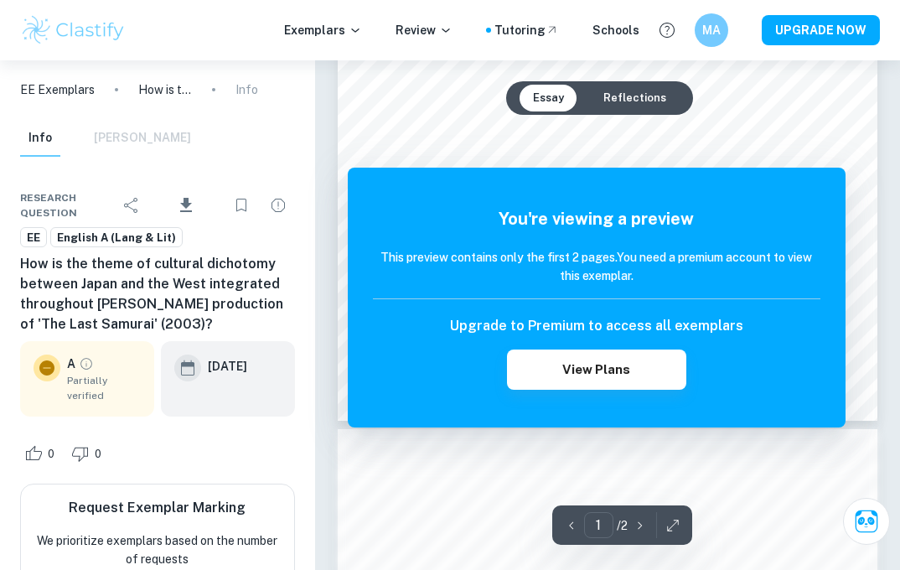
scroll to position [448, 0]
click at [552, 101] on button "Essay" at bounding box center [549, 98] width 58 height 27
click at [676, 525] on icon "button" at bounding box center [672, 525] width 17 height 17
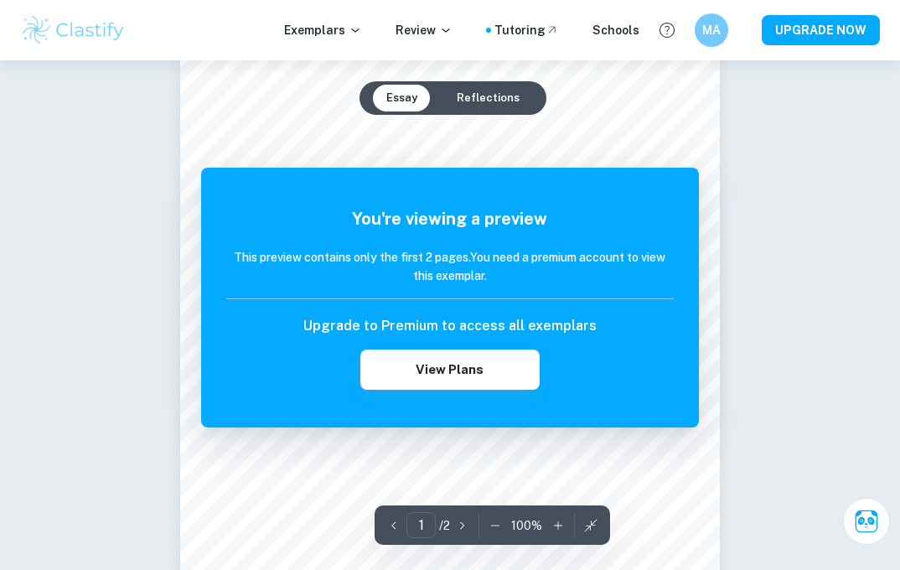
scroll to position [0, 0]
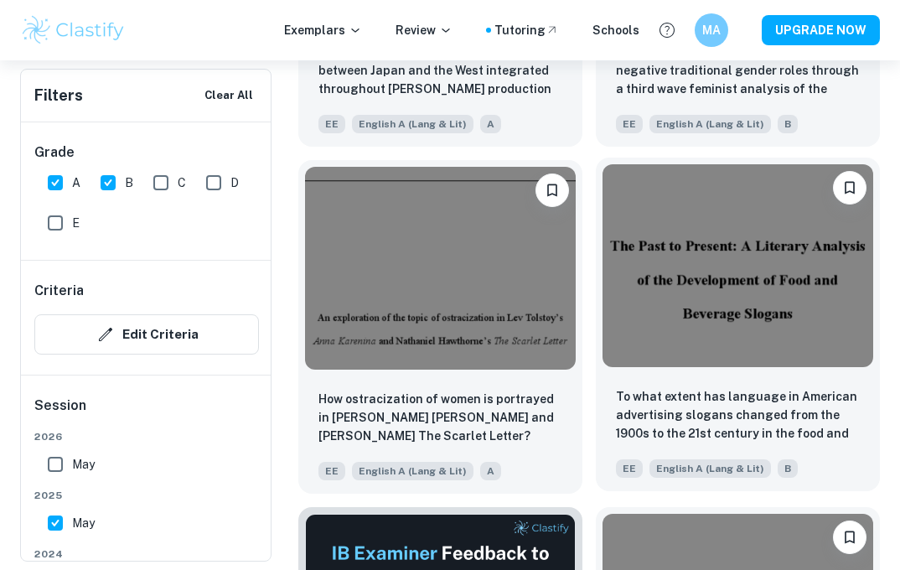
scroll to position [3097, 0]
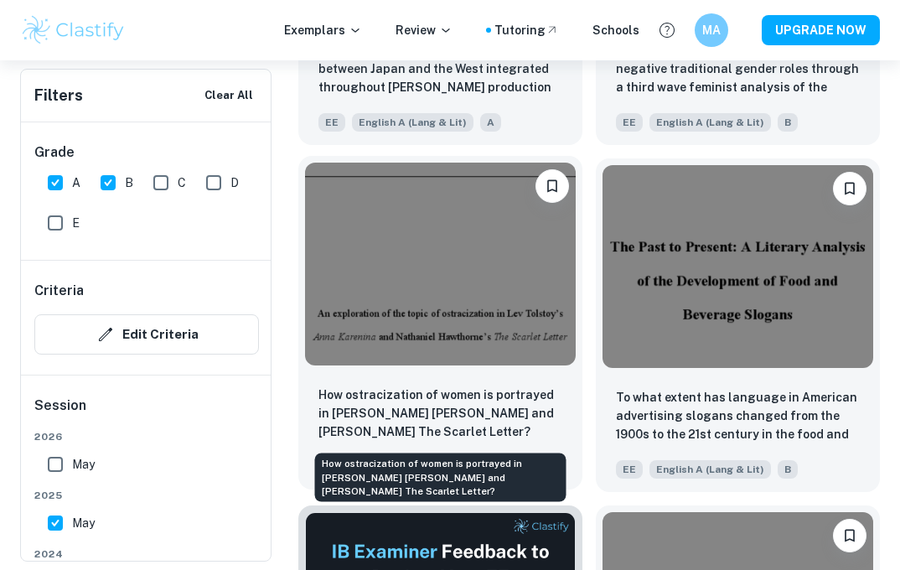
click at [367, 408] on p "How ostracization of women is portrayed in [PERSON_NAME] [PERSON_NAME] and [PER…" at bounding box center [440, 412] width 244 height 55
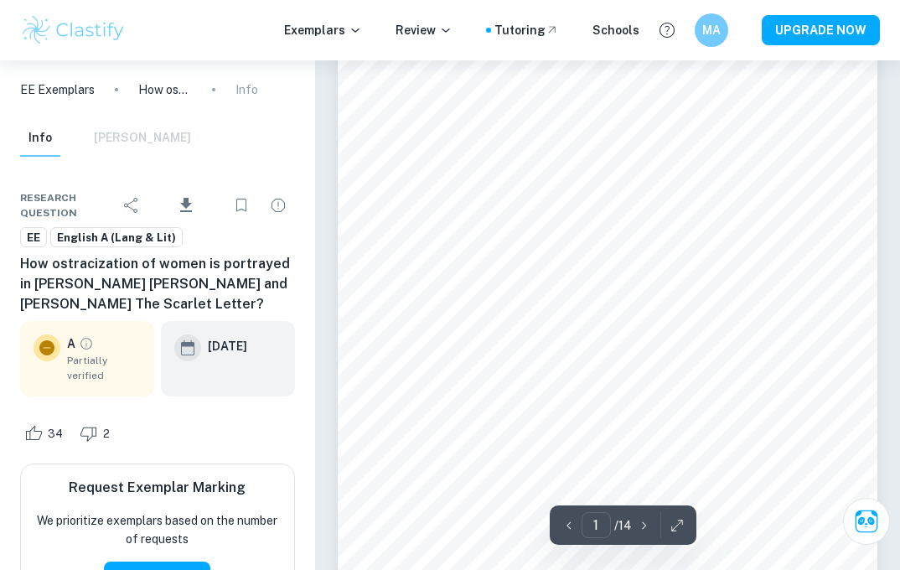
scroll to position [63, 0]
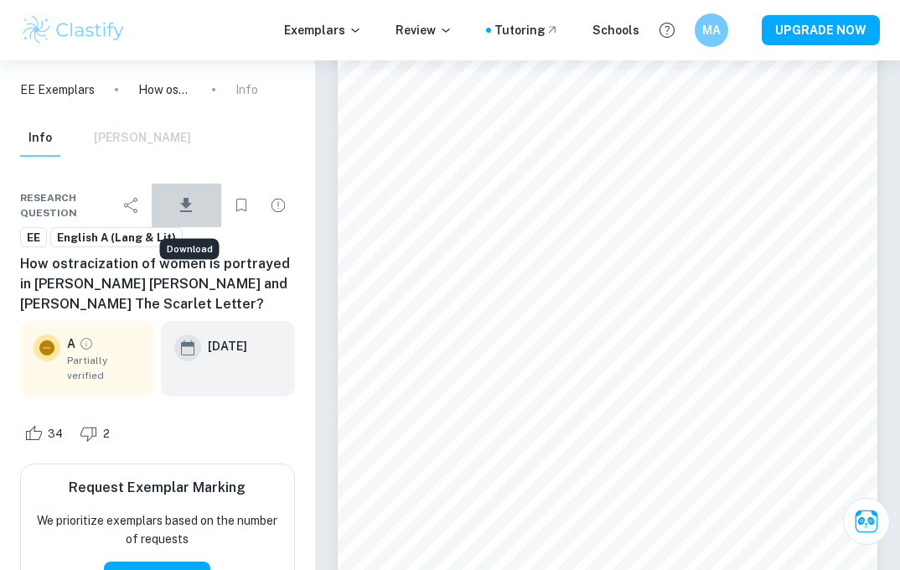
click at [190, 205] on icon "Download" at bounding box center [186, 205] width 20 height 20
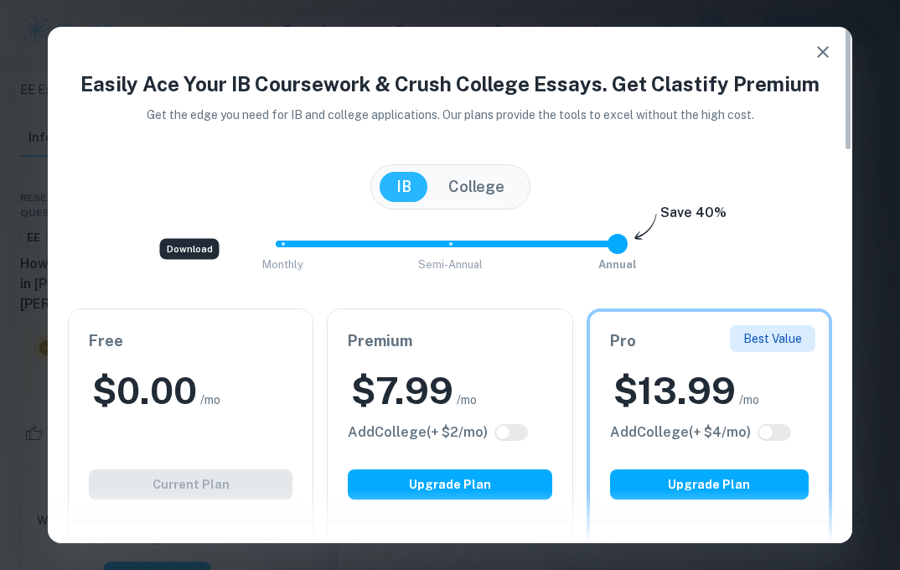
click at [819, 55] on icon "button" at bounding box center [823, 52] width 12 height 12
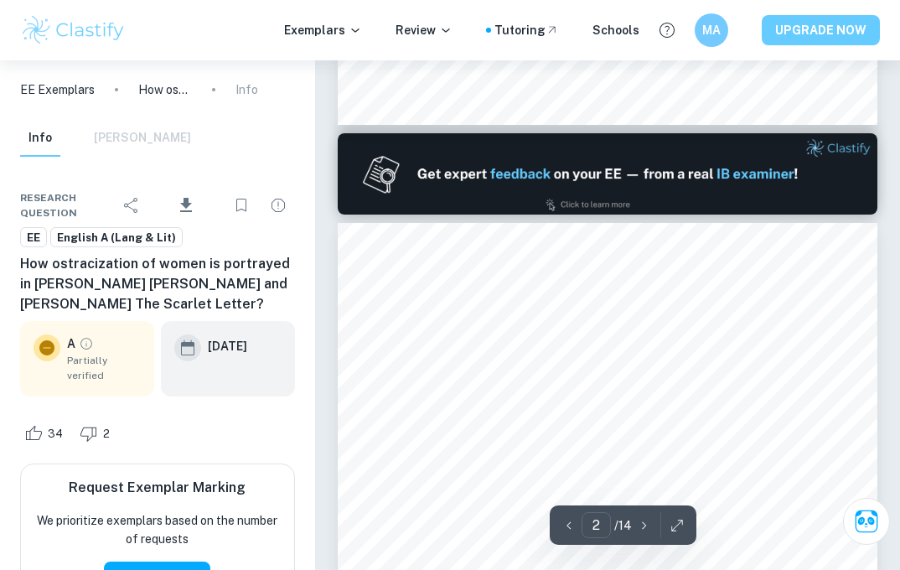
scroll to position [718, 0]
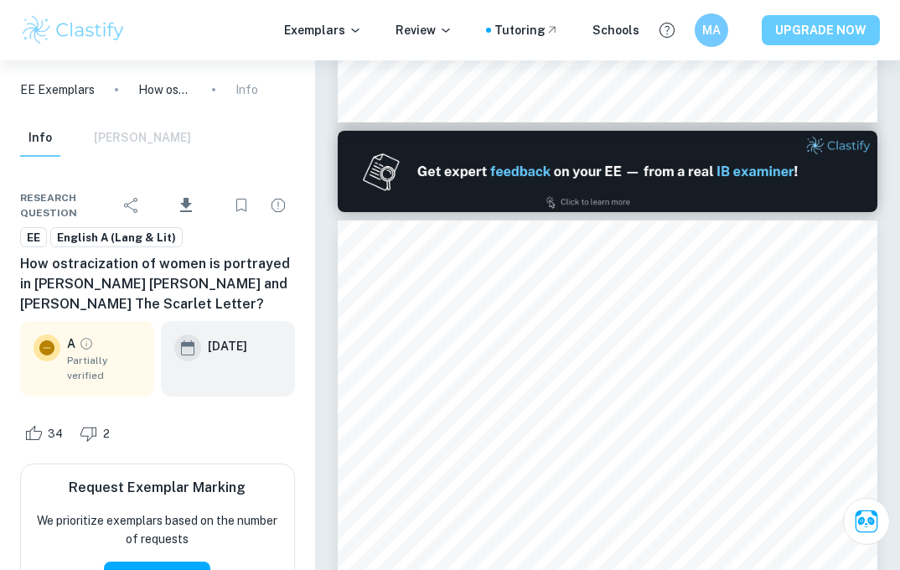
type input "1"
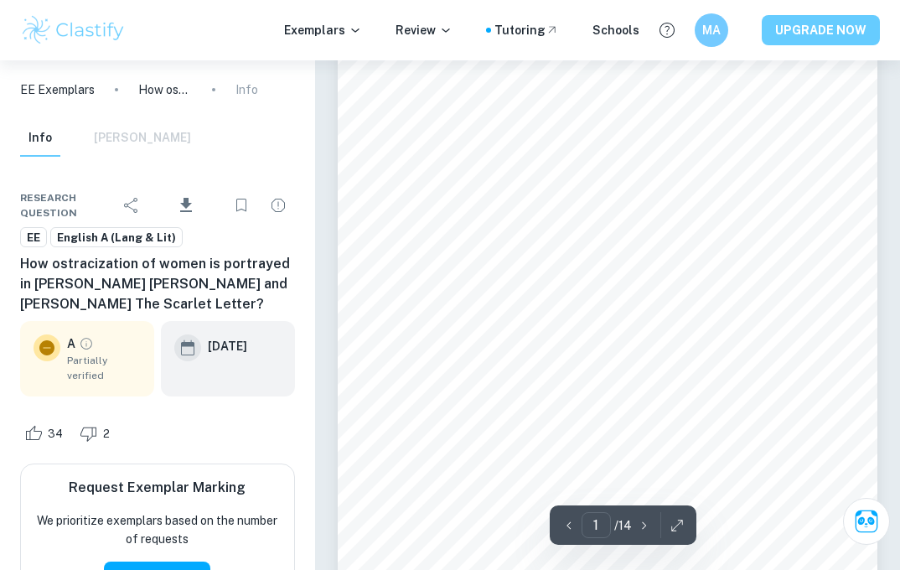
scroll to position [0, 0]
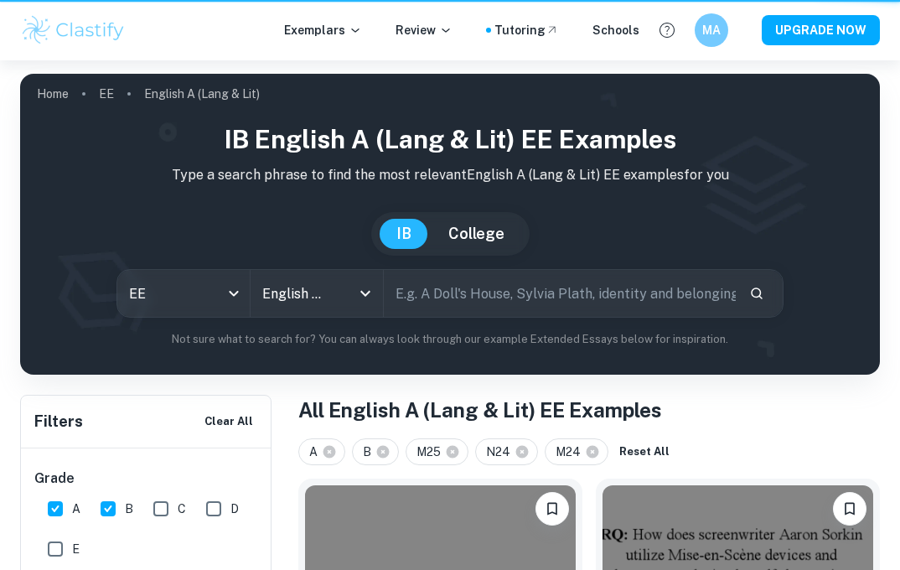
scroll to position [3097, 0]
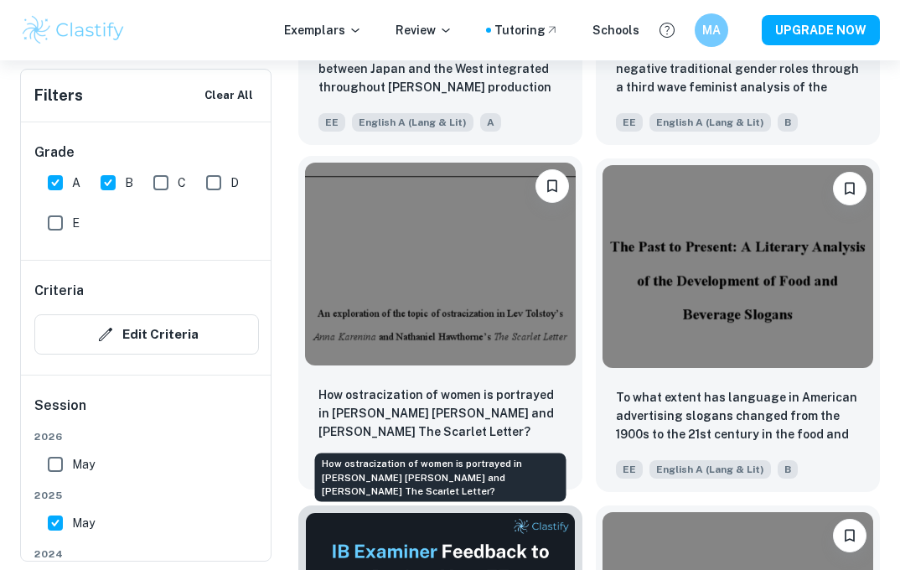
click at [440, 404] on p "How ostracization of women is portrayed in [PERSON_NAME] [PERSON_NAME] and [PER…" at bounding box center [440, 412] width 244 height 55
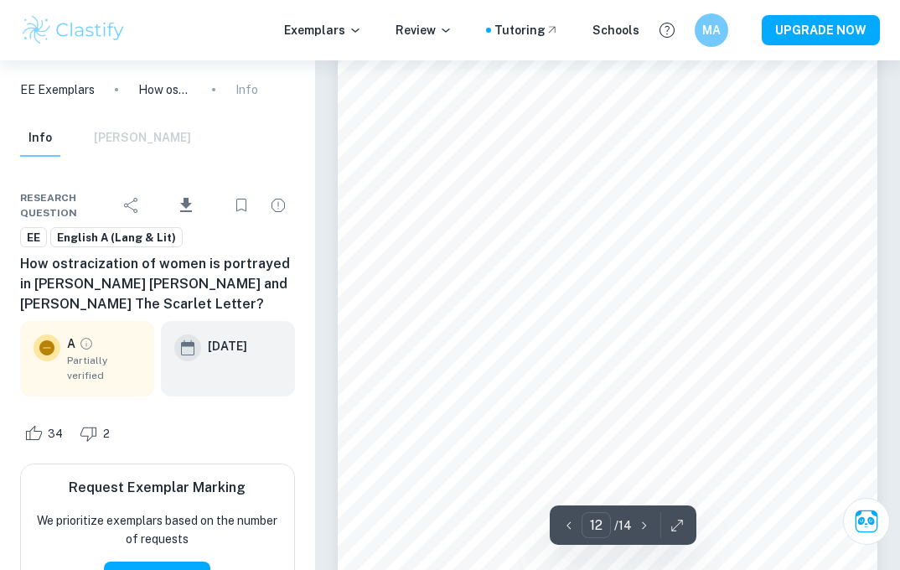
scroll to position [8956, 0]
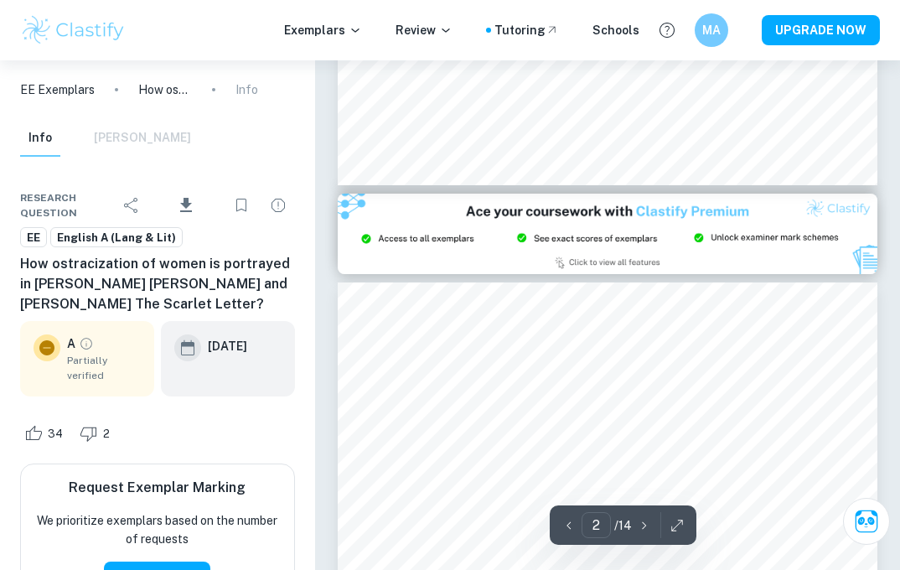
type input "3"
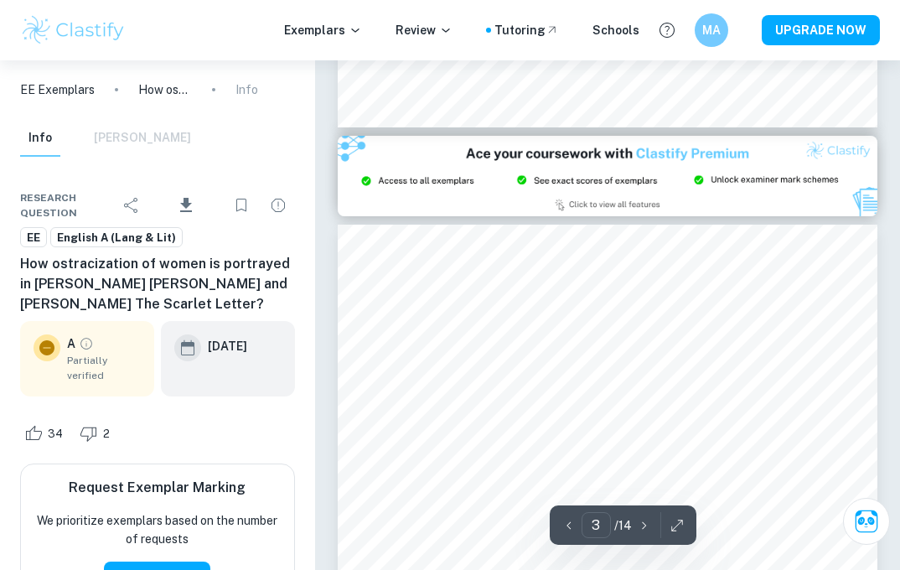
scroll to position [1580, 0]
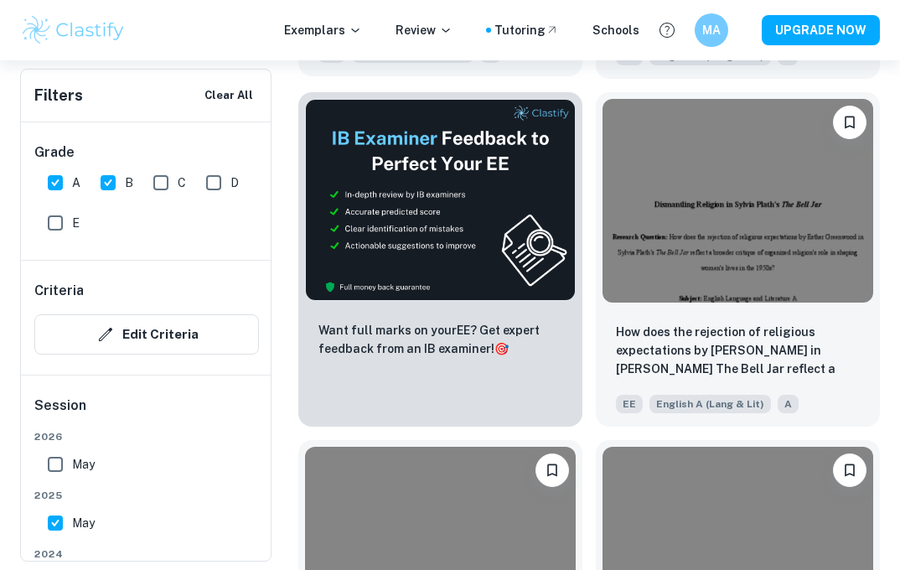
scroll to position [3513, 0]
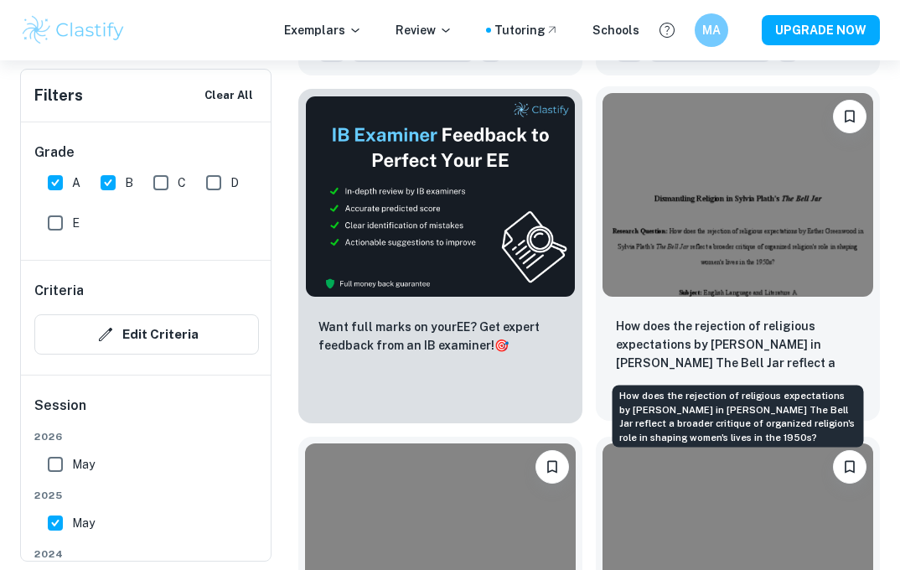
click at [704, 352] on p "How does the rejection of religious expectations by [PERSON_NAME] in [PERSON_NA…" at bounding box center [738, 345] width 244 height 57
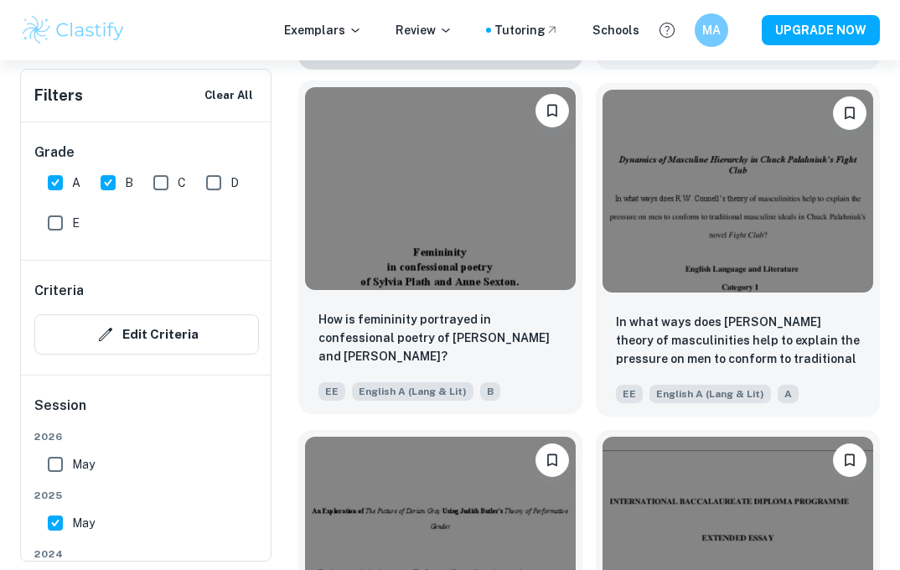
scroll to position [4559, 0]
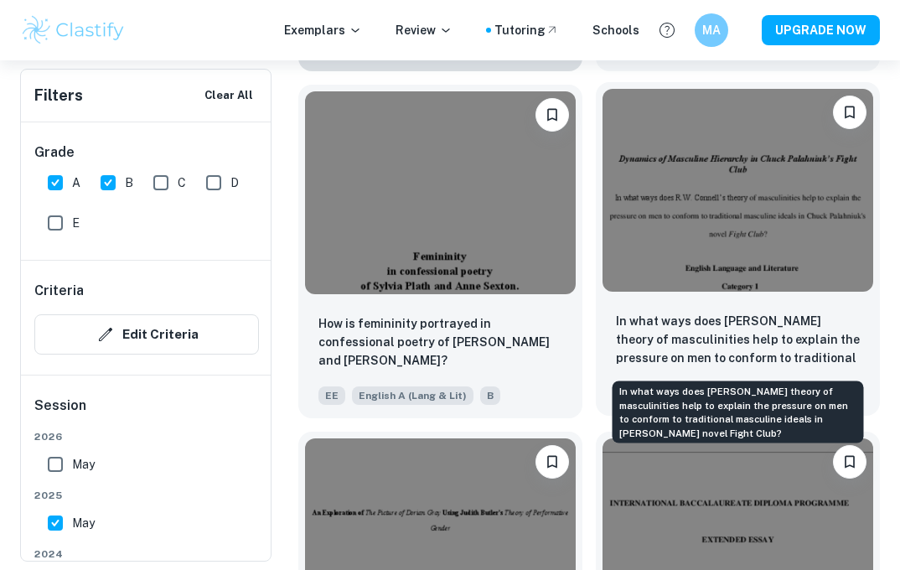
click at [650, 333] on p "In what ways does [PERSON_NAME] theory of masculinities help to explain the pre…" at bounding box center [738, 340] width 244 height 57
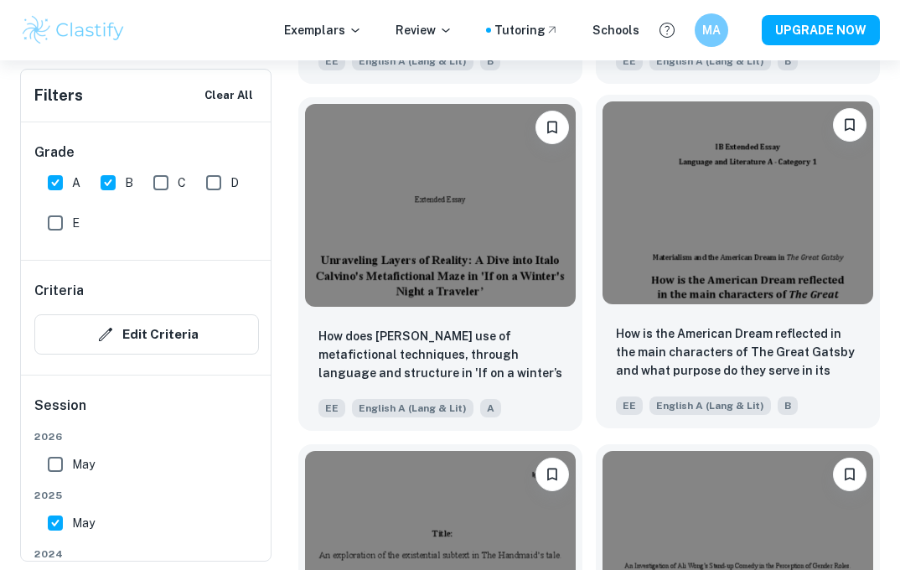
scroll to position [5244, 0]
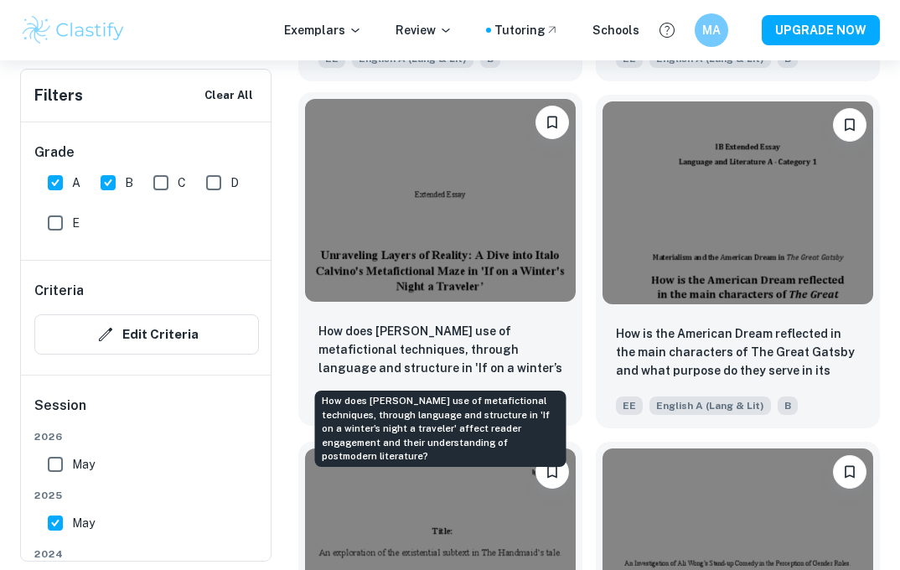
click at [389, 352] on p "How does [PERSON_NAME] use of metafictional techniques, through language and st…" at bounding box center [440, 350] width 244 height 57
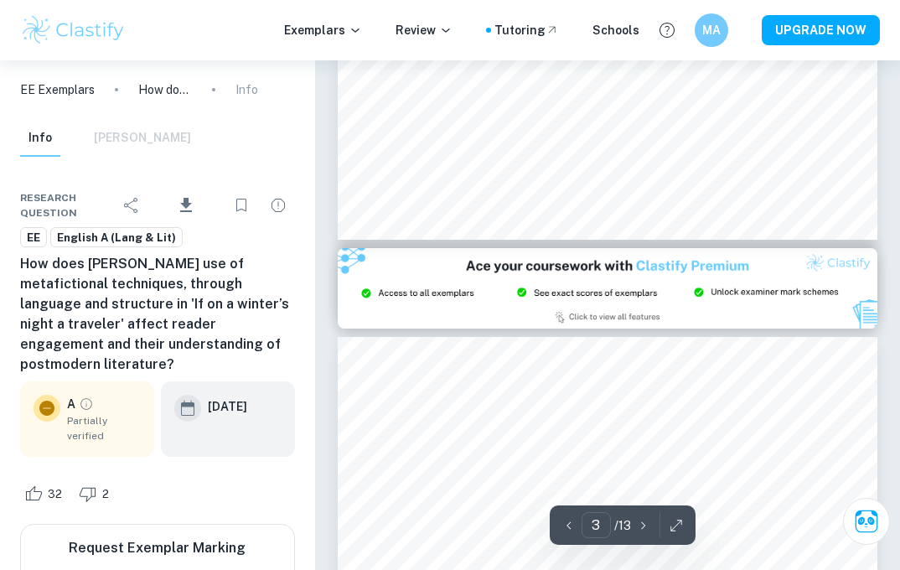
scroll to position [1618, 0]
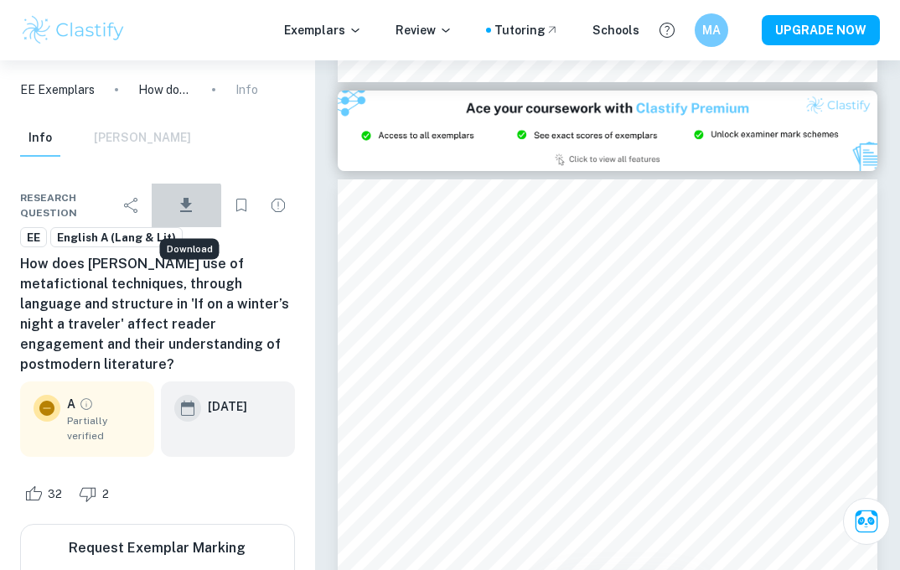
click at [184, 207] on icon "Download" at bounding box center [186, 205] width 20 height 20
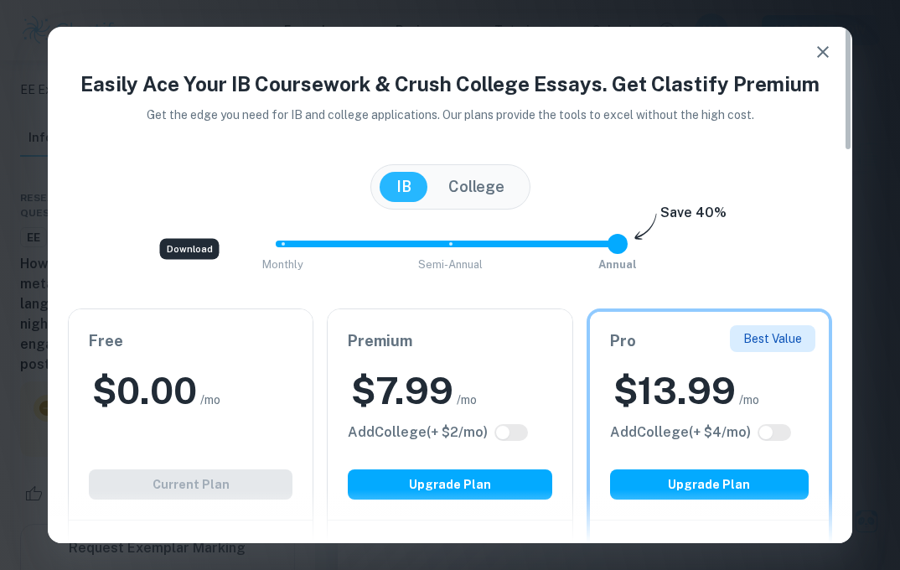
click at [825, 56] on icon "button" at bounding box center [823, 52] width 20 height 20
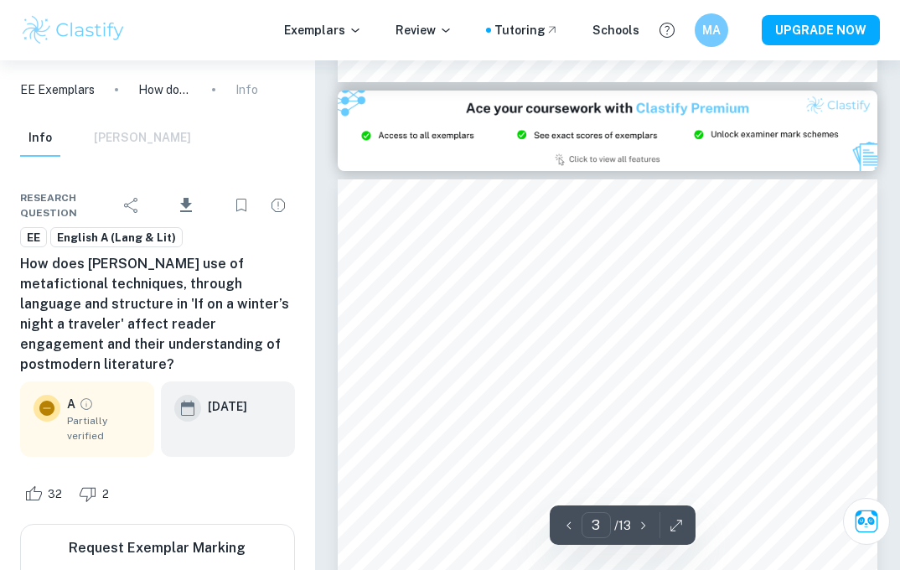
scroll to position [1626, 0]
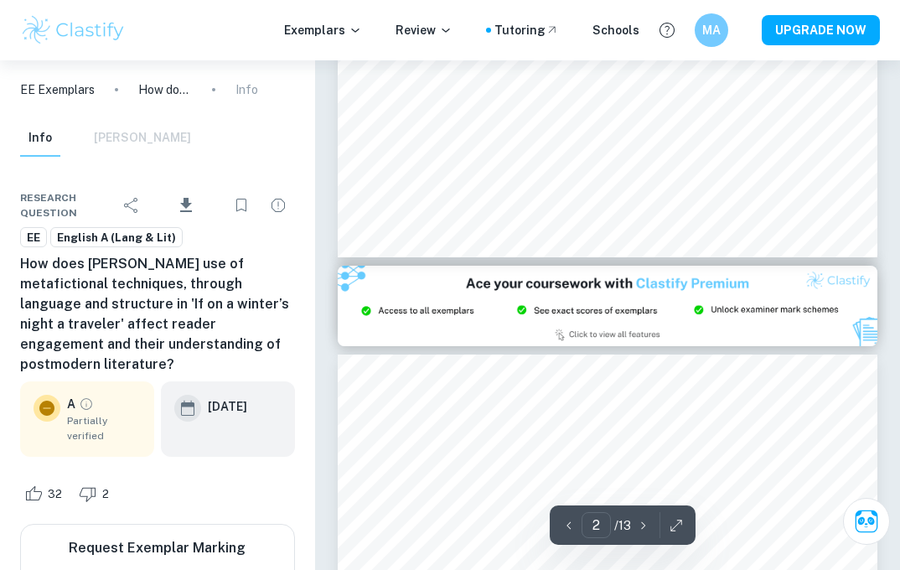
type input "3"
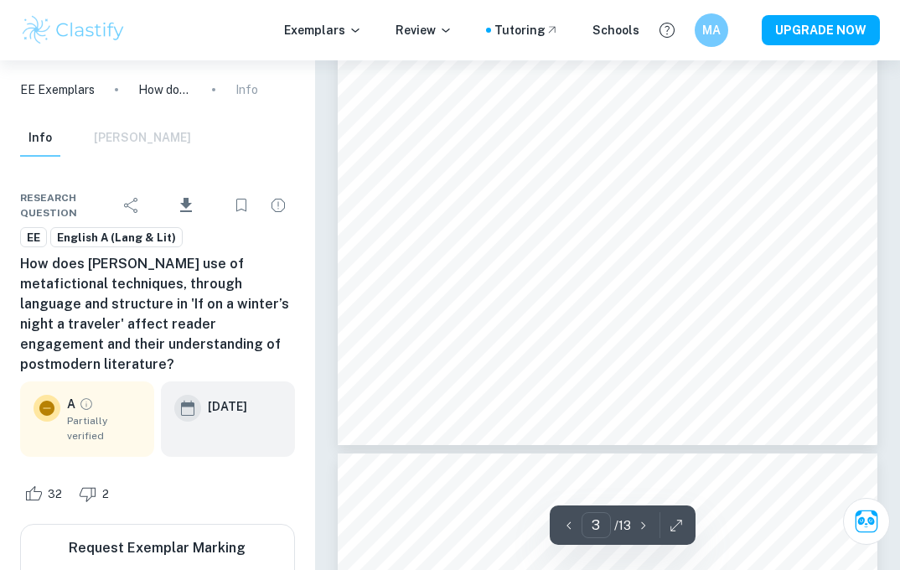
scroll to position [2101, 0]
